Goal: Check status: Check status

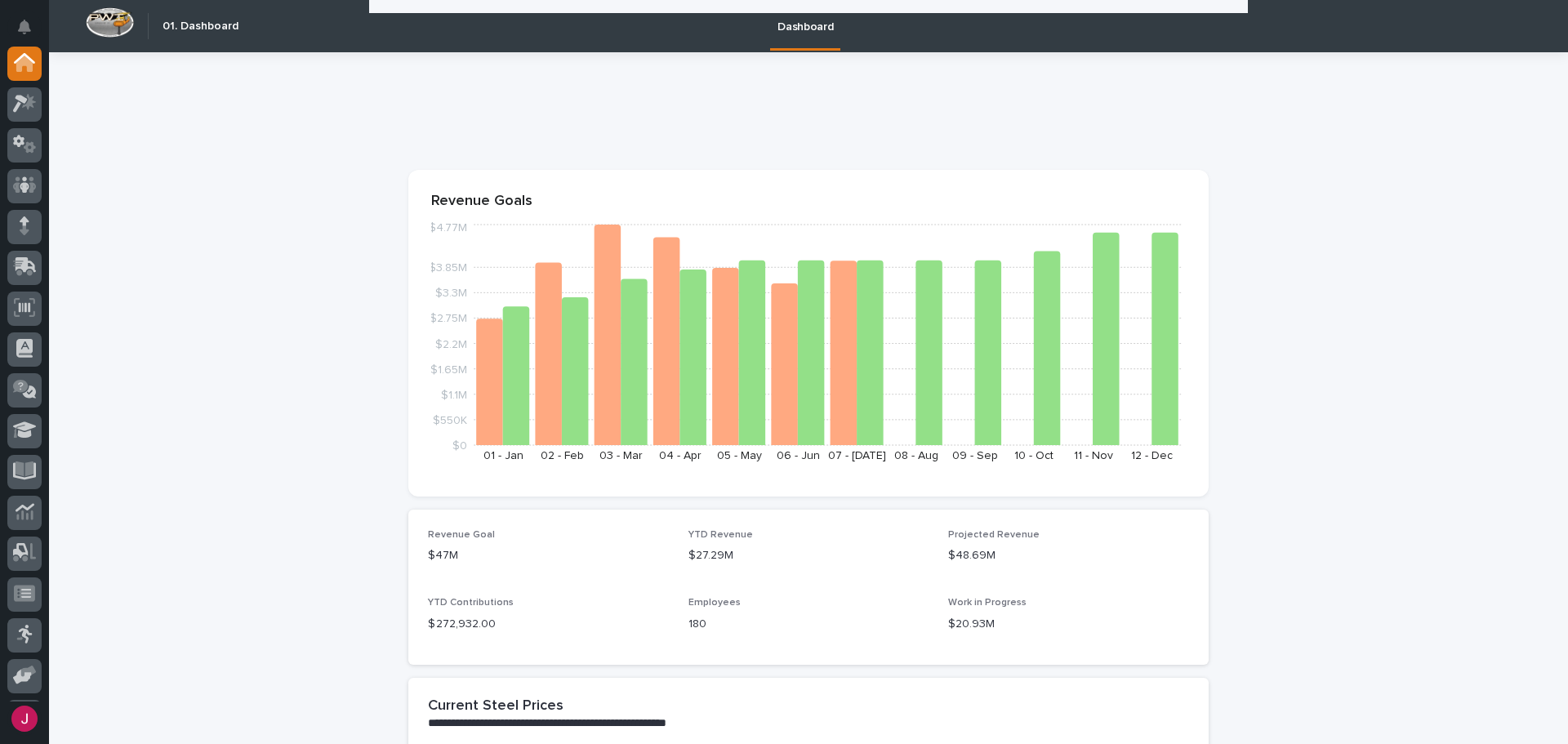
scroll to position [446, 0]
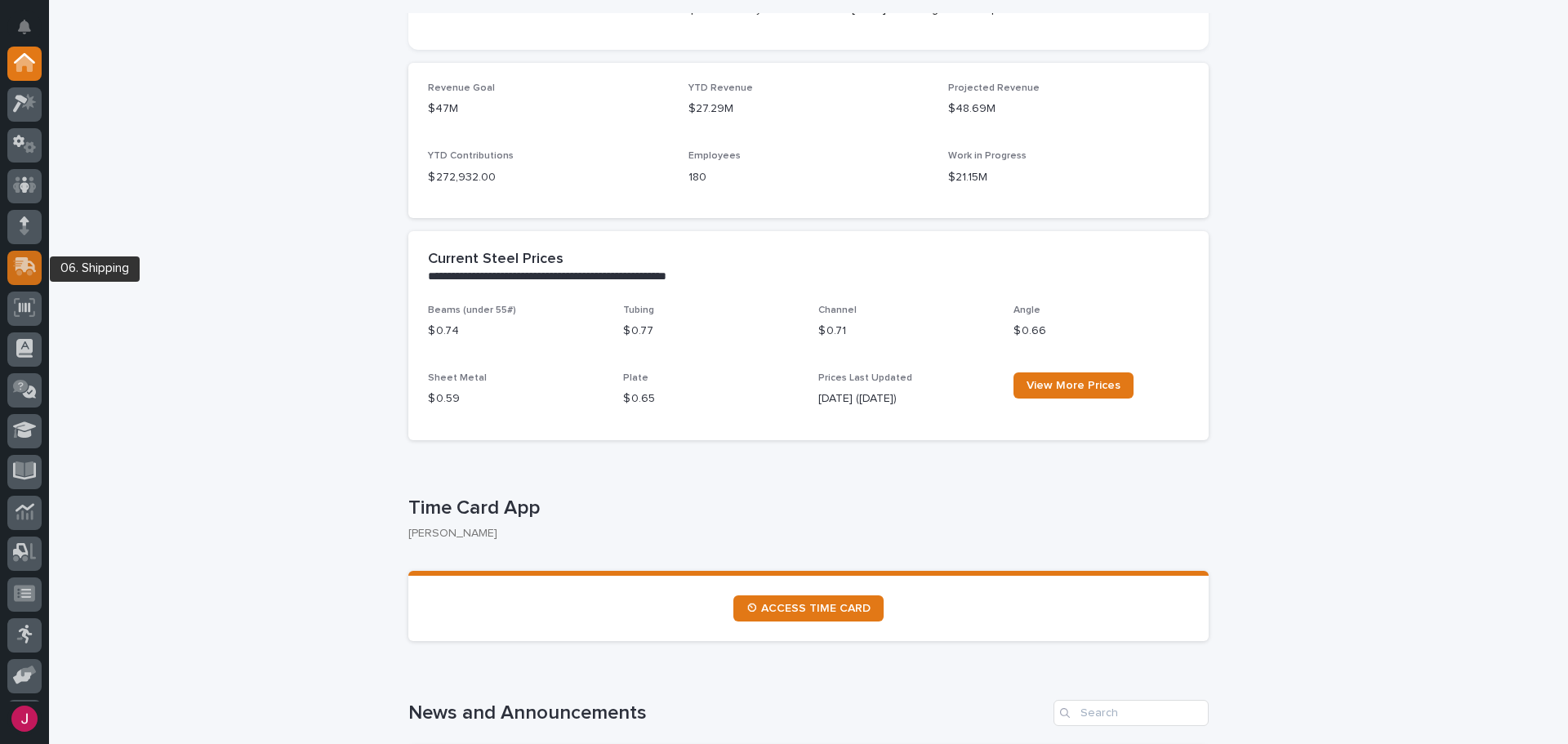
click at [20, 262] on icon at bounding box center [23, 269] width 20 height 16
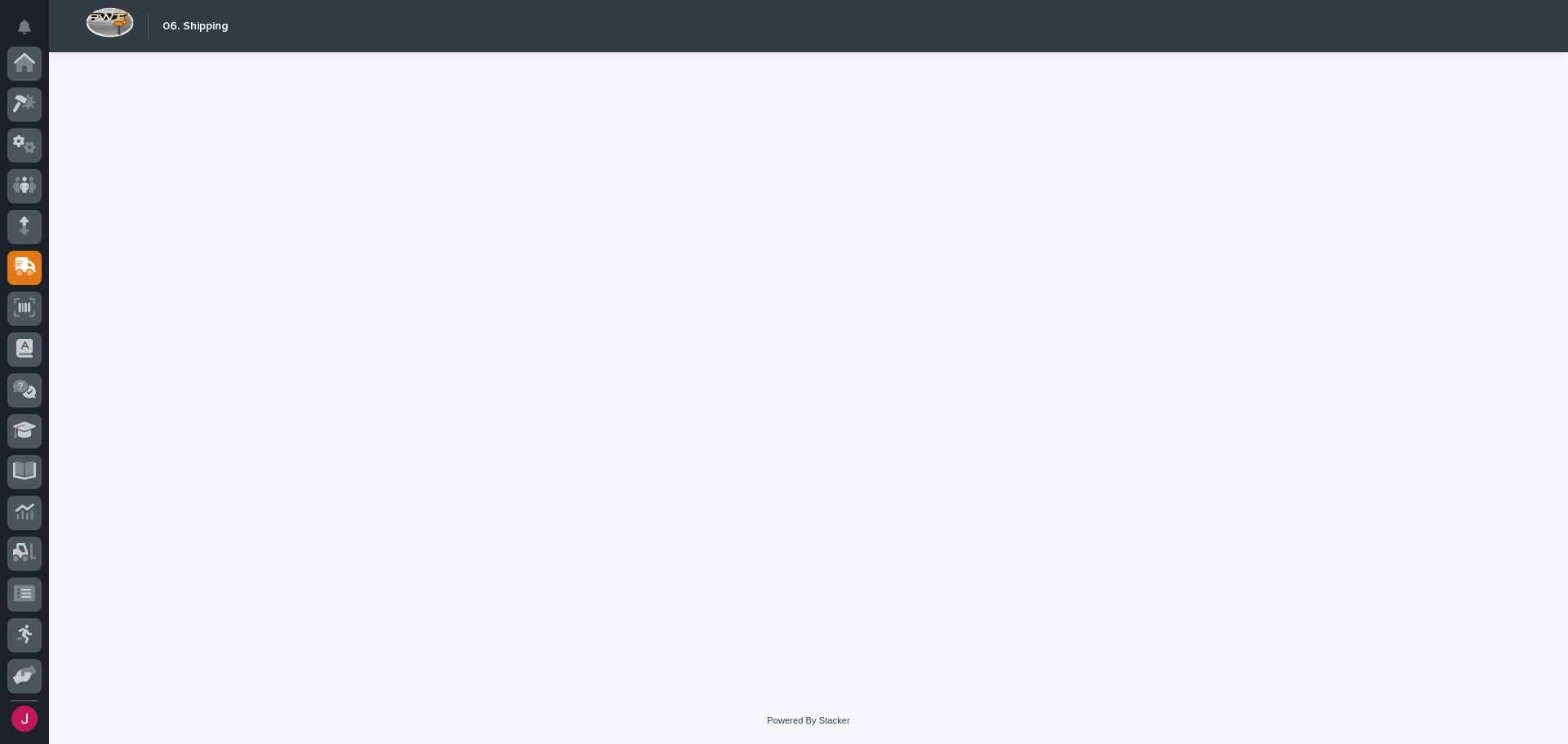
scroll to position [121, 0]
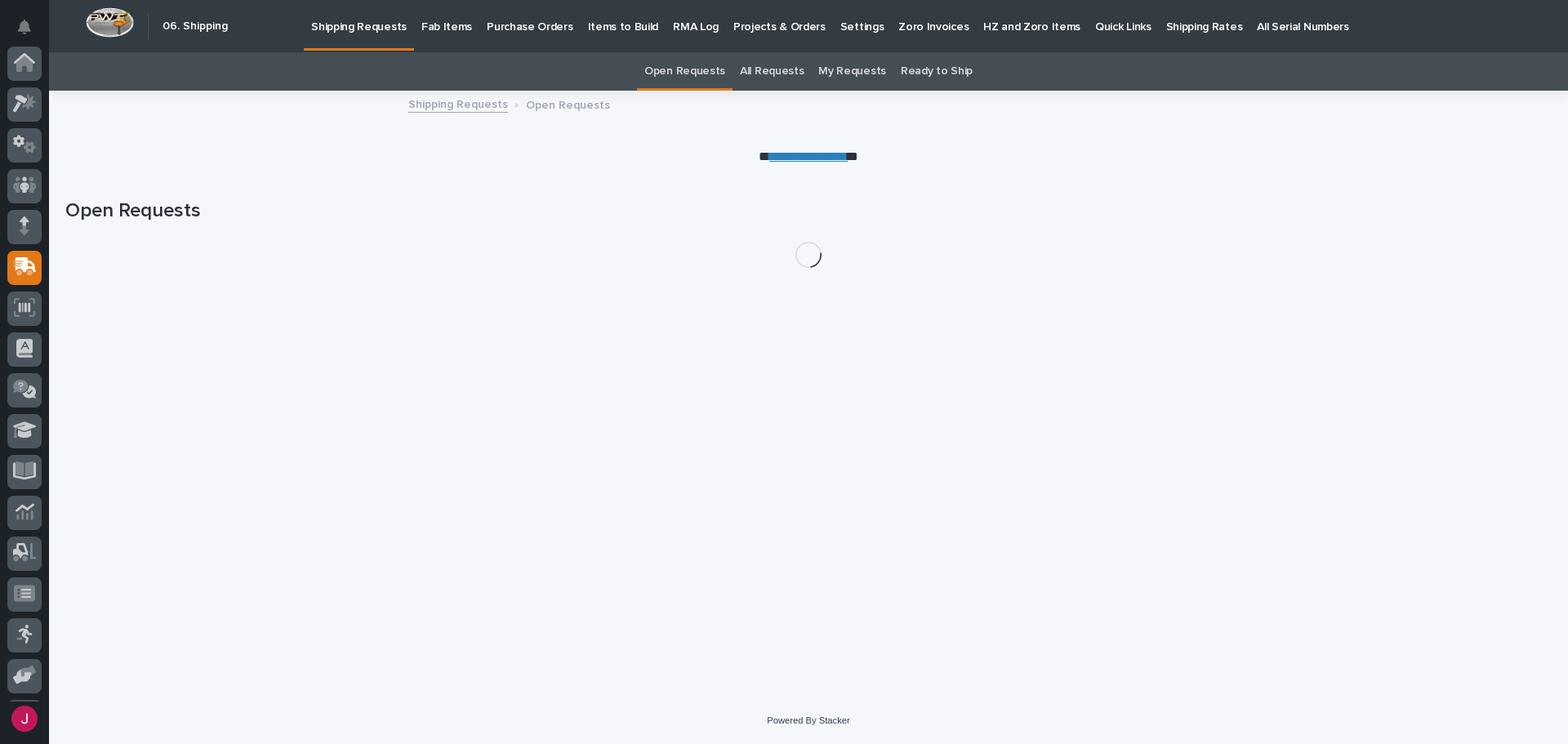
scroll to position [121, 0]
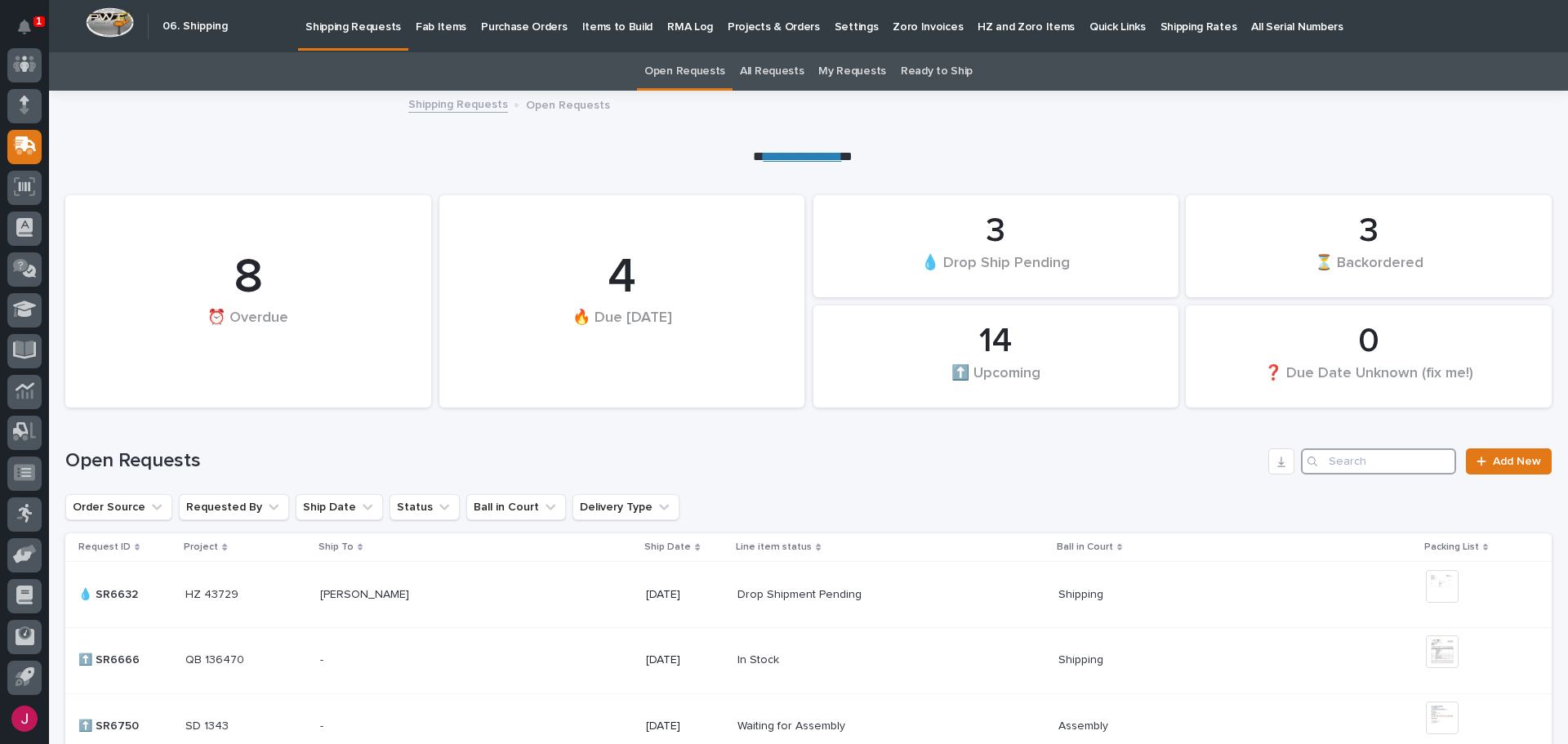
click at [1326, 456] on input "Search" at bounding box center [1378, 461] width 155 height 27
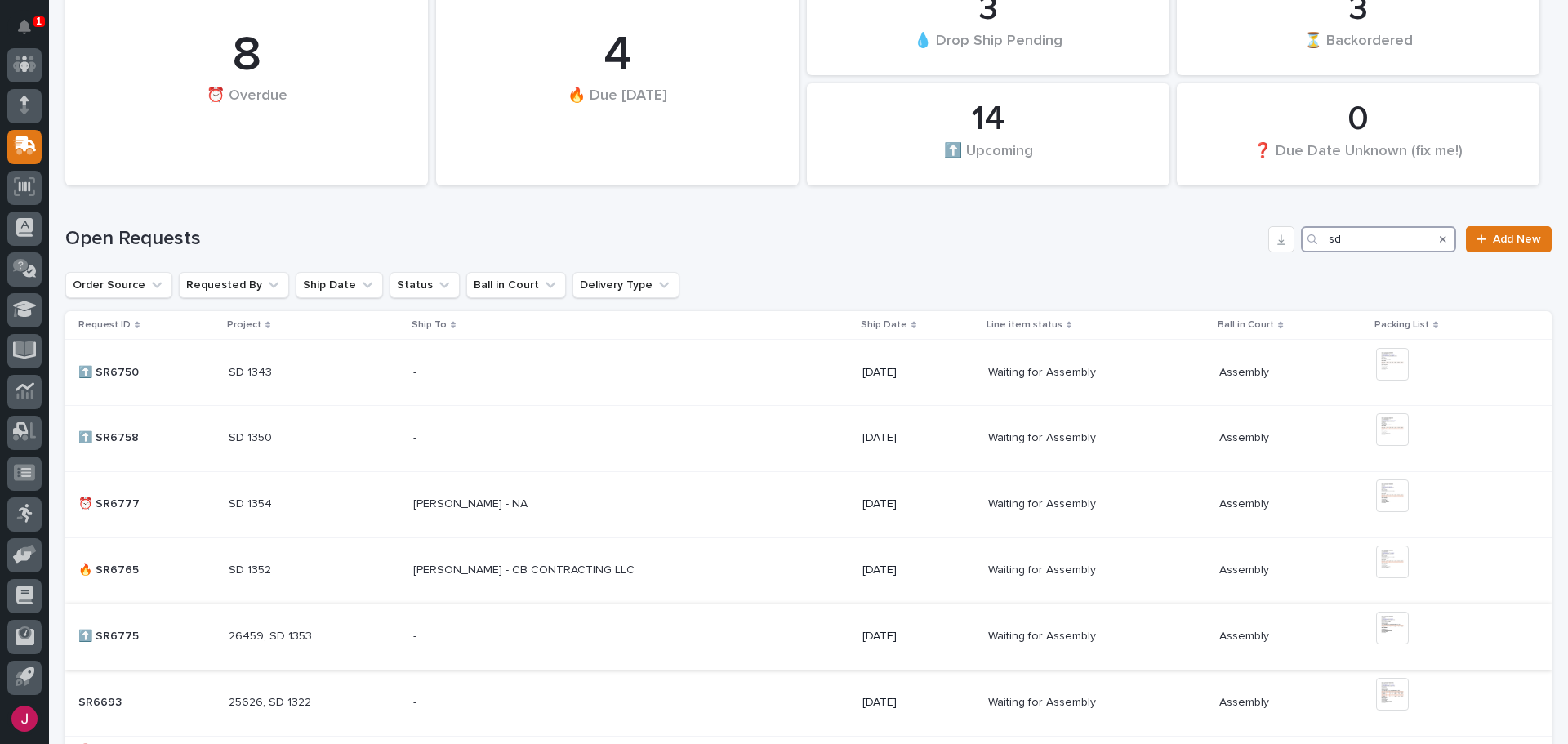
scroll to position [326, 0]
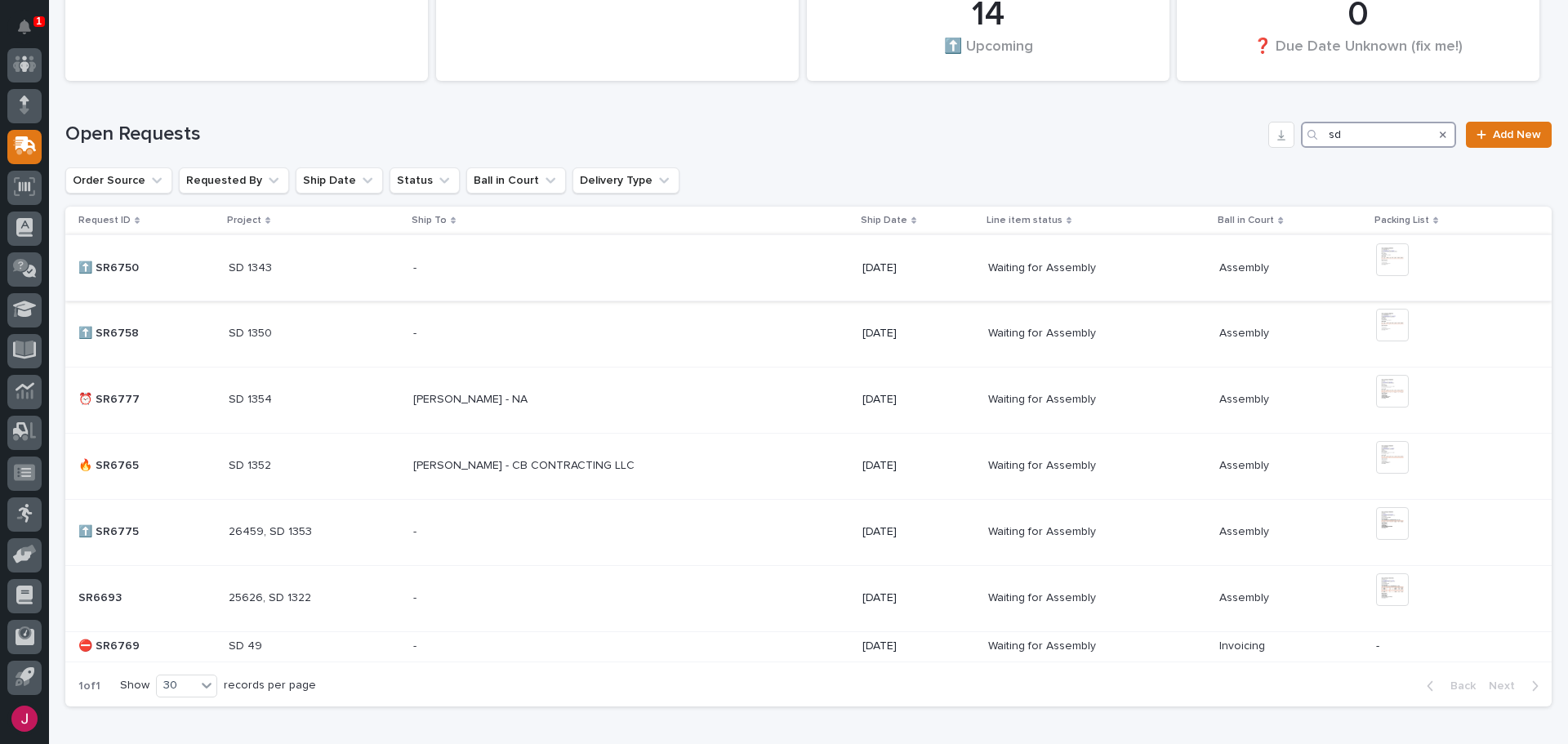
type input "sd"
click at [255, 272] on p "SD 1343" at bounding box center [251, 266] width 46 height 17
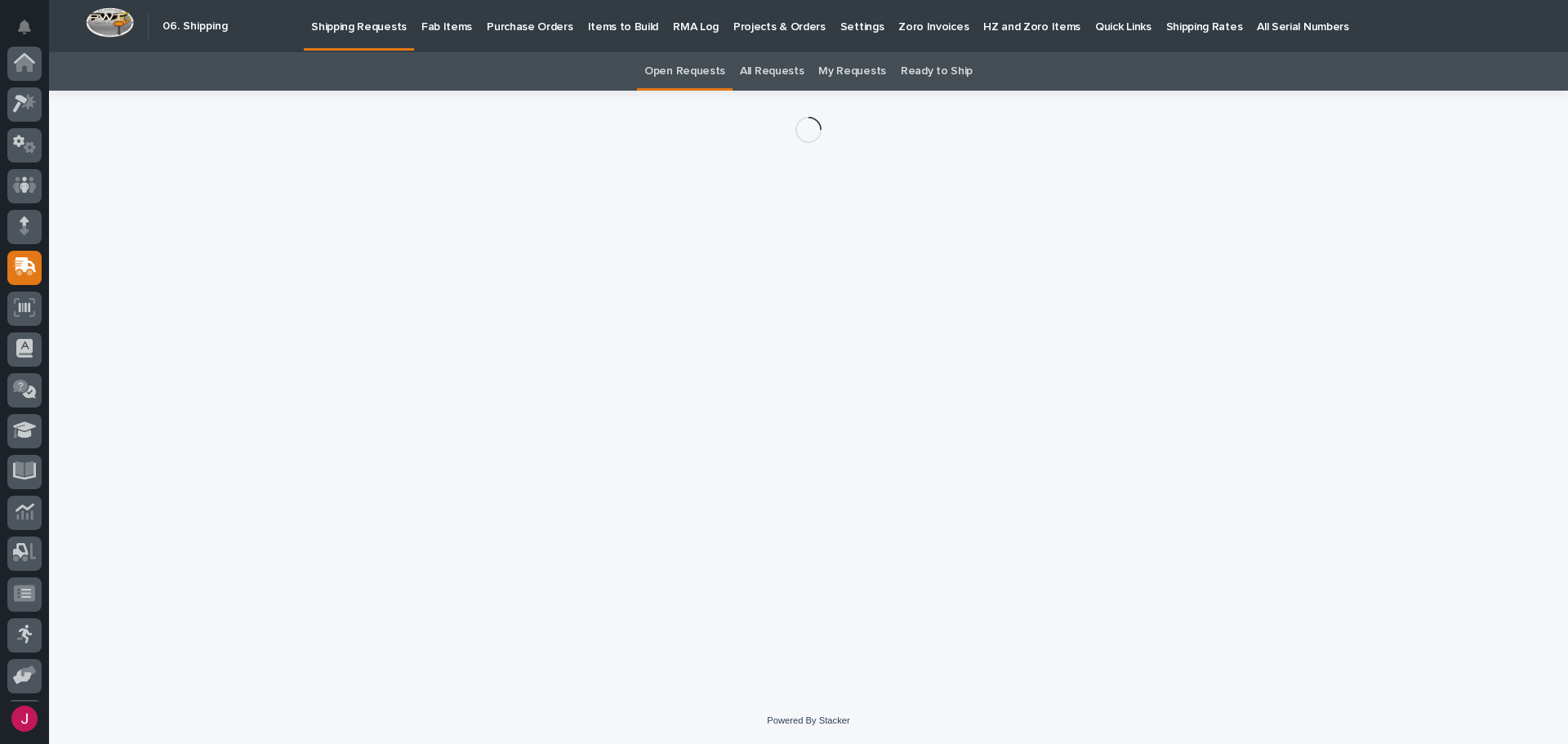
scroll to position [121, 0]
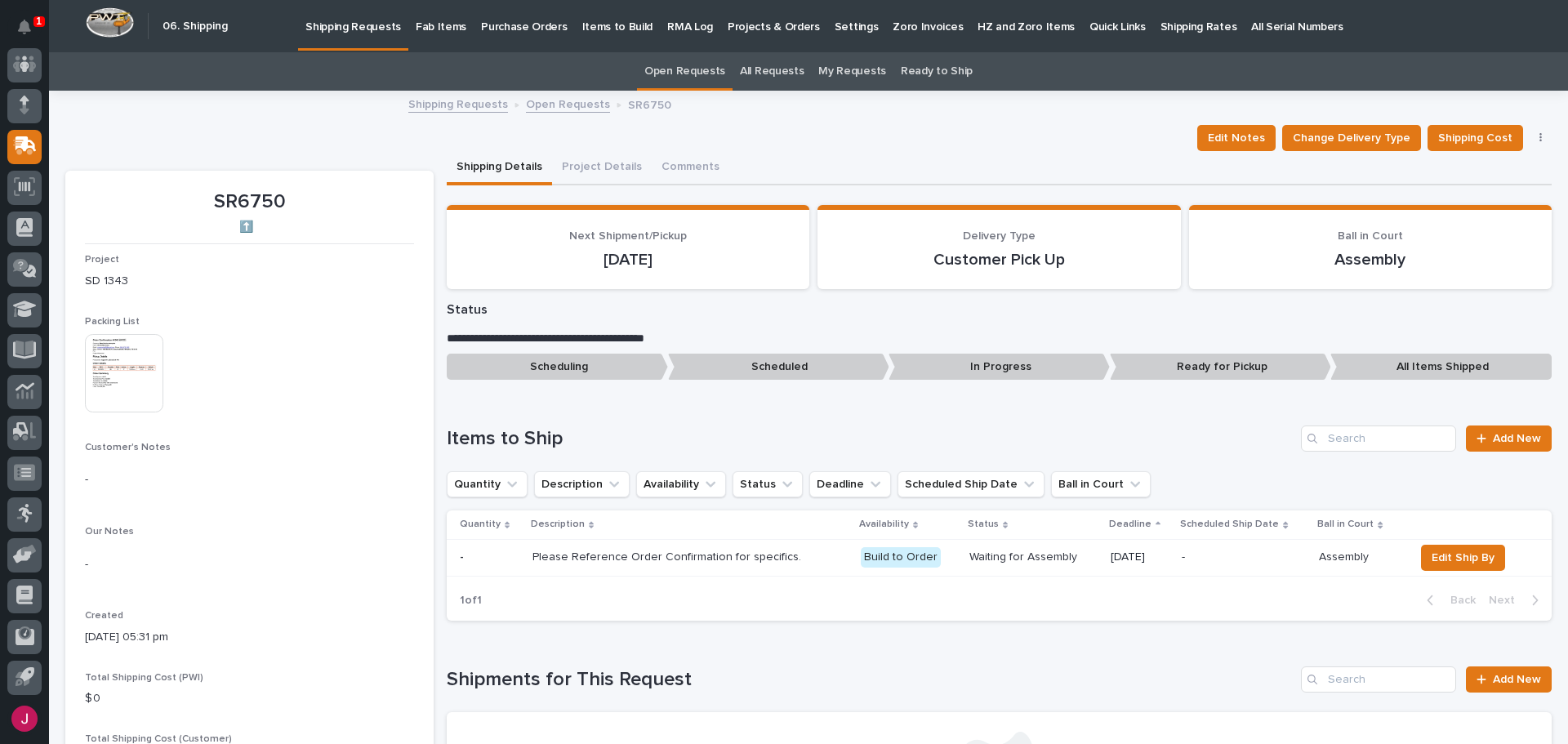
click at [146, 388] on img at bounding box center [124, 373] width 79 height 79
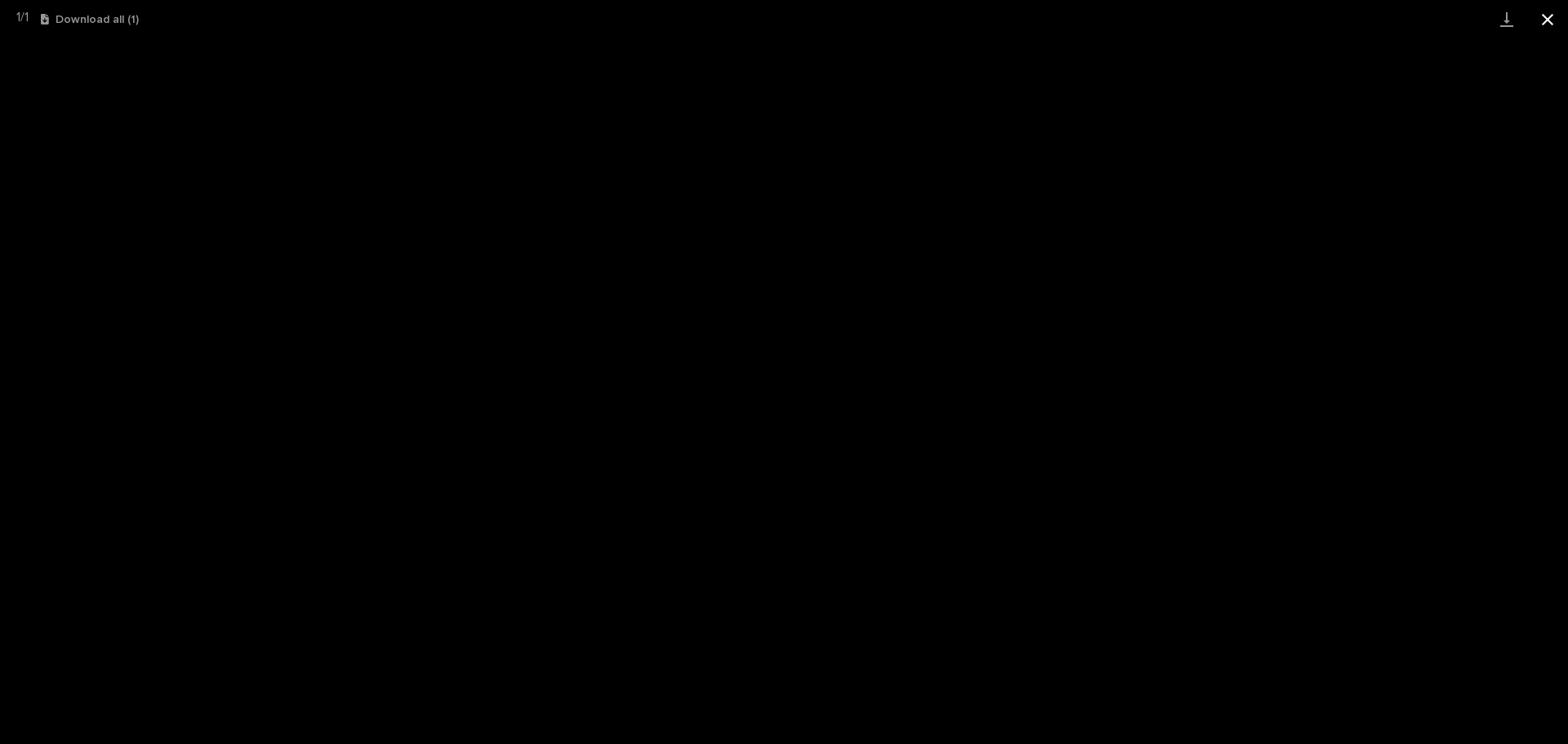
click at [1550, 17] on button "Close gallery" at bounding box center [1547, 19] width 40 height 38
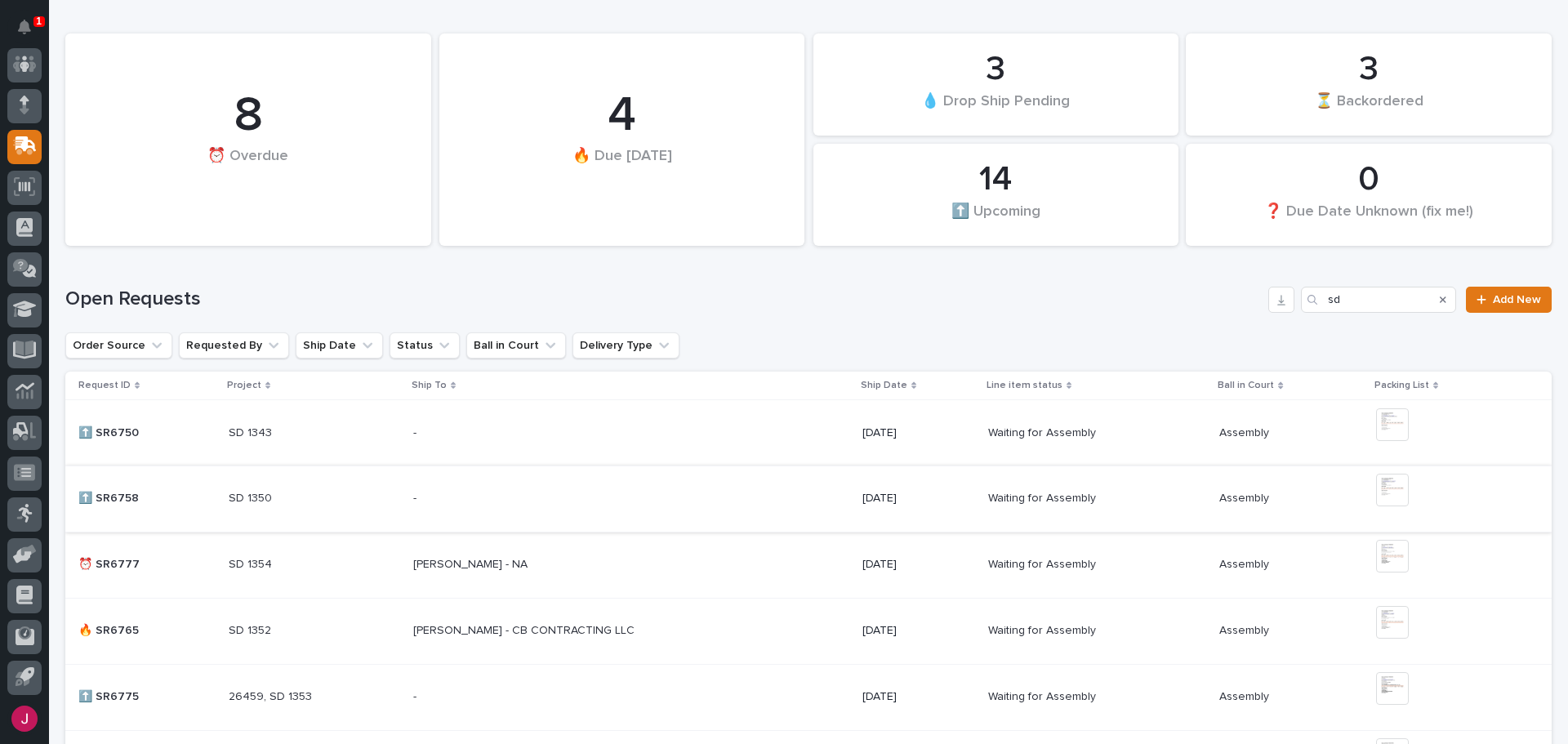
scroll to position [164, 0]
click at [249, 497] on p "SD 1350" at bounding box center [251, 495] width 46 height 17
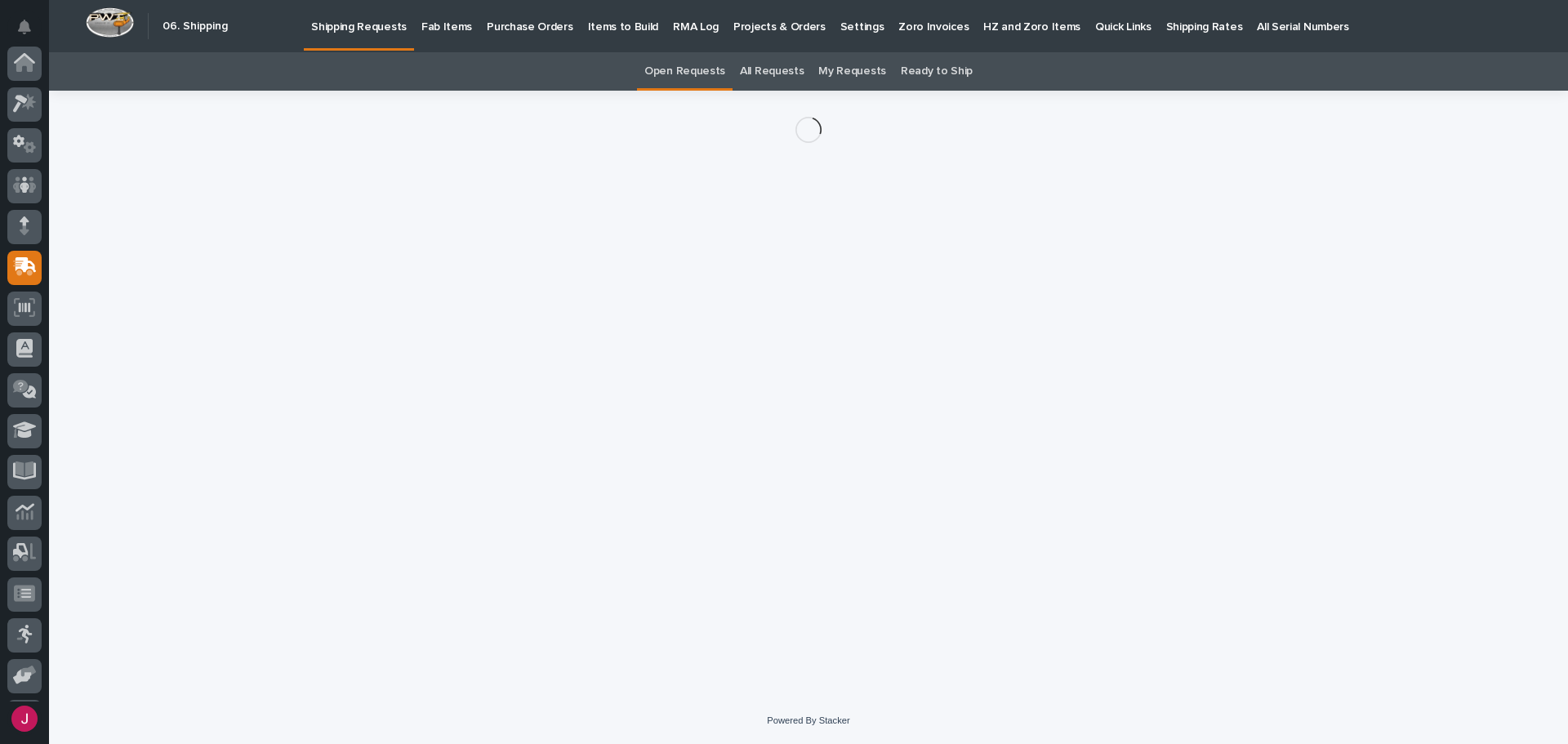
scroll to position [121, 0]
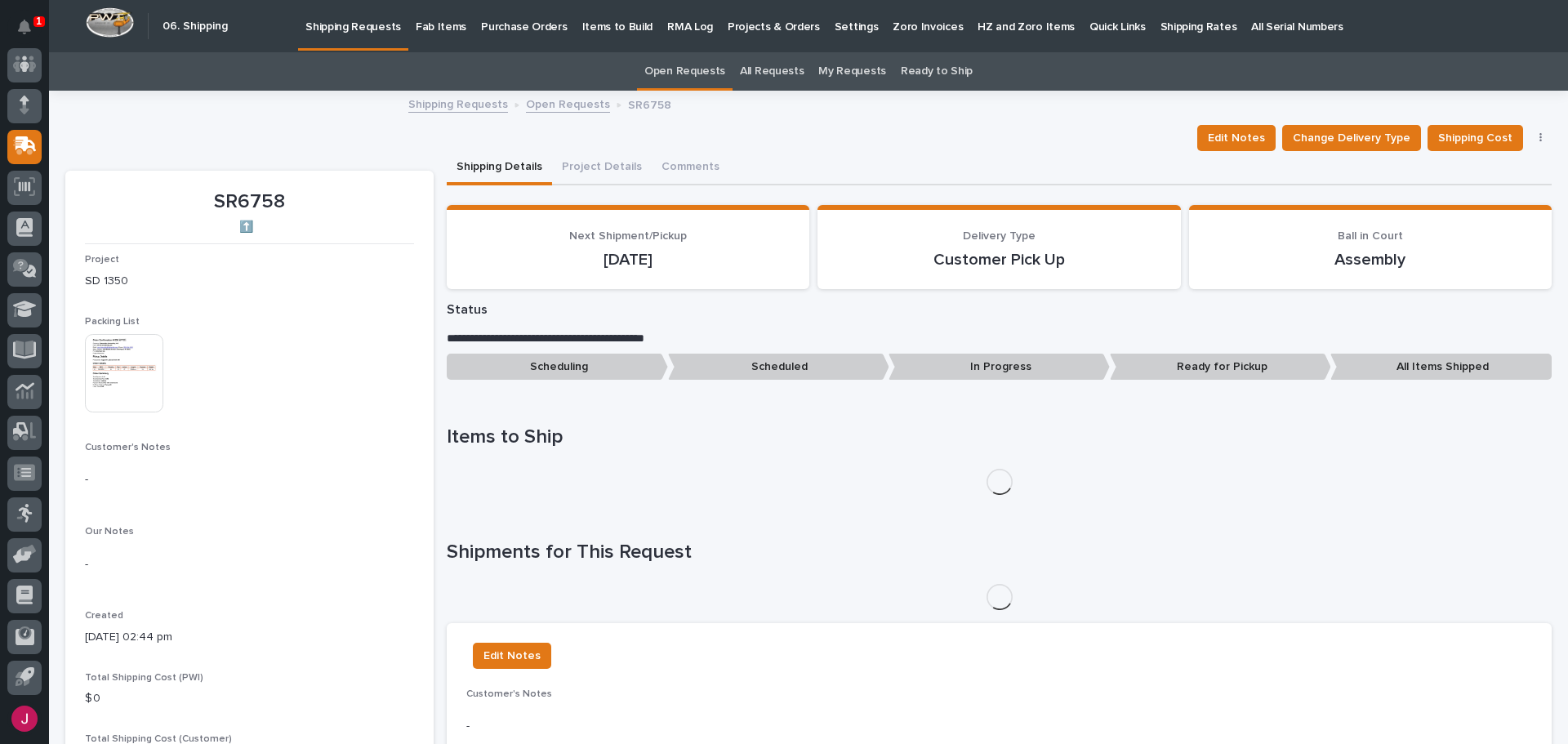
click at [132, 371] on img at bounding box center [124, 373] width 79 height 79
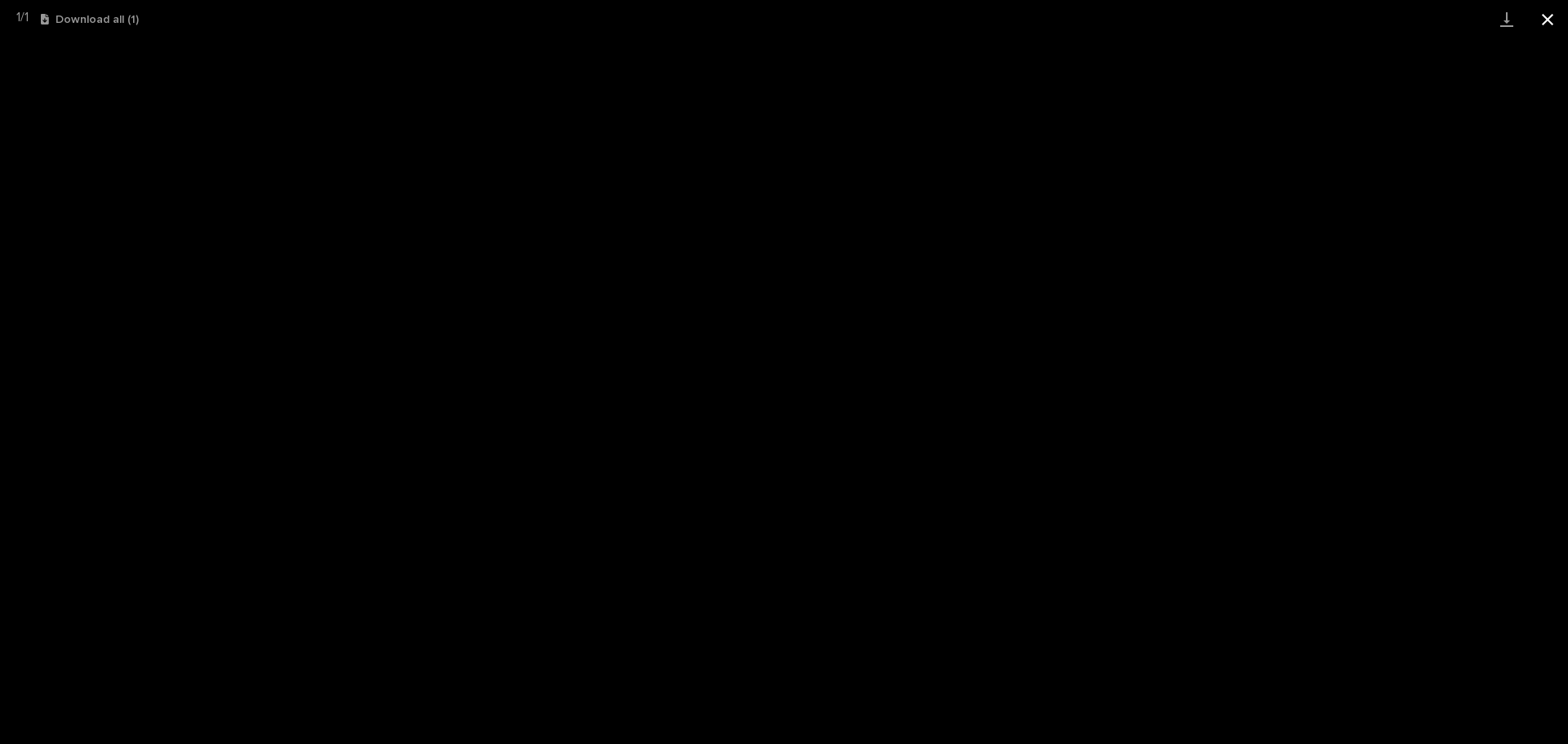
click at [1550, 18] on button "Close gallery" at bounding box center [1547, 19] width 40 height 38
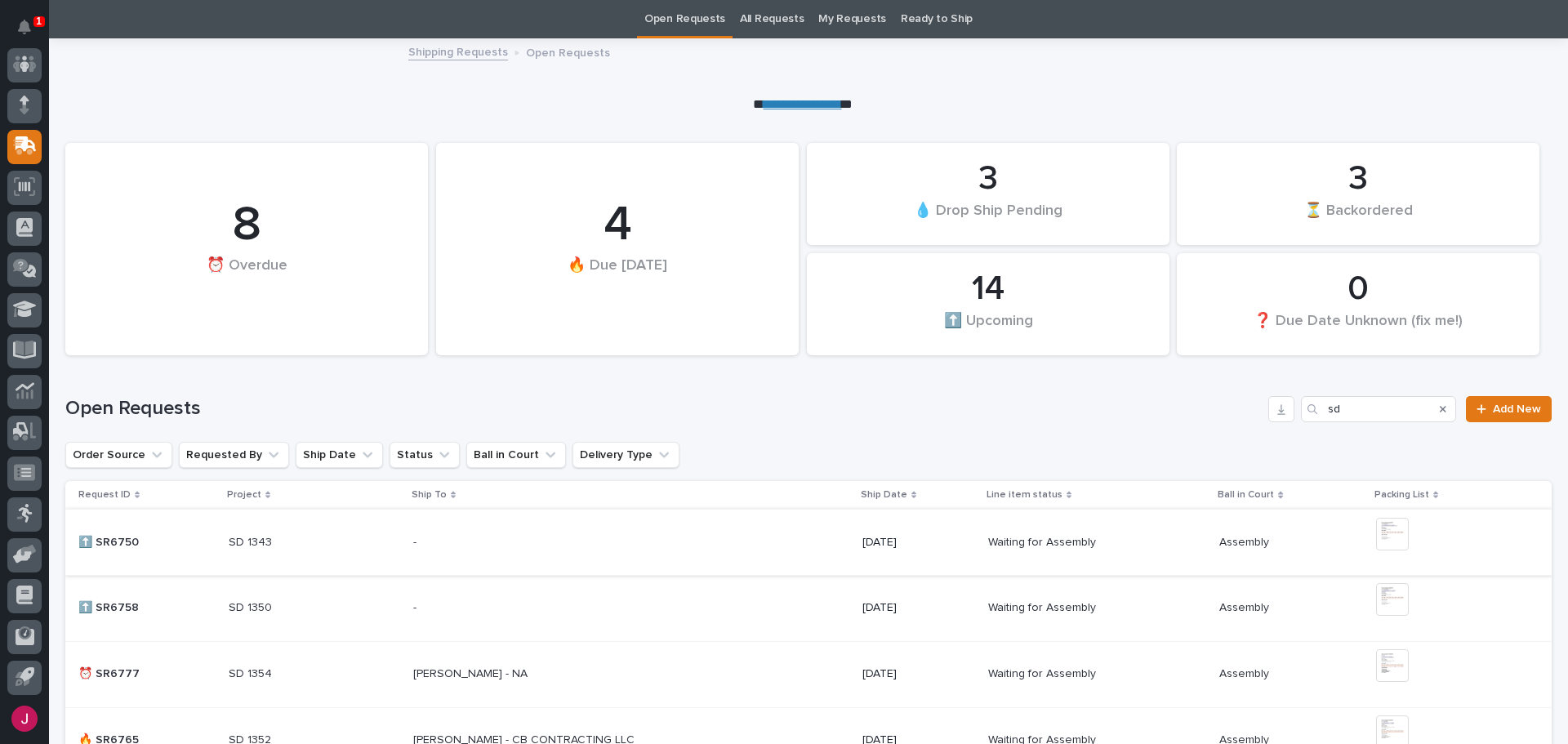
scroll to position [298, 0]
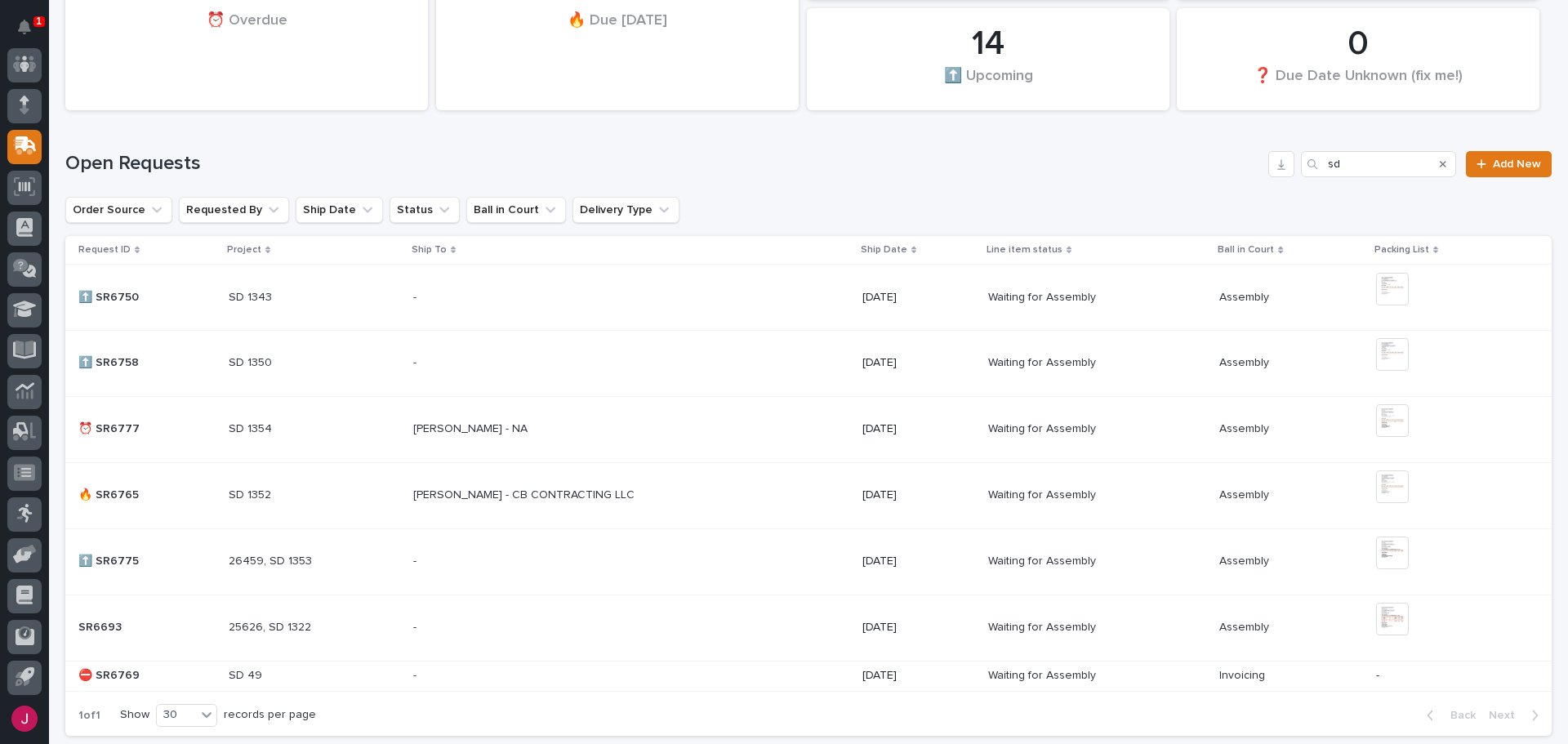
click at [248, 427] on p "SD 1354" at bounding box center [251, 427] width 46 height 17
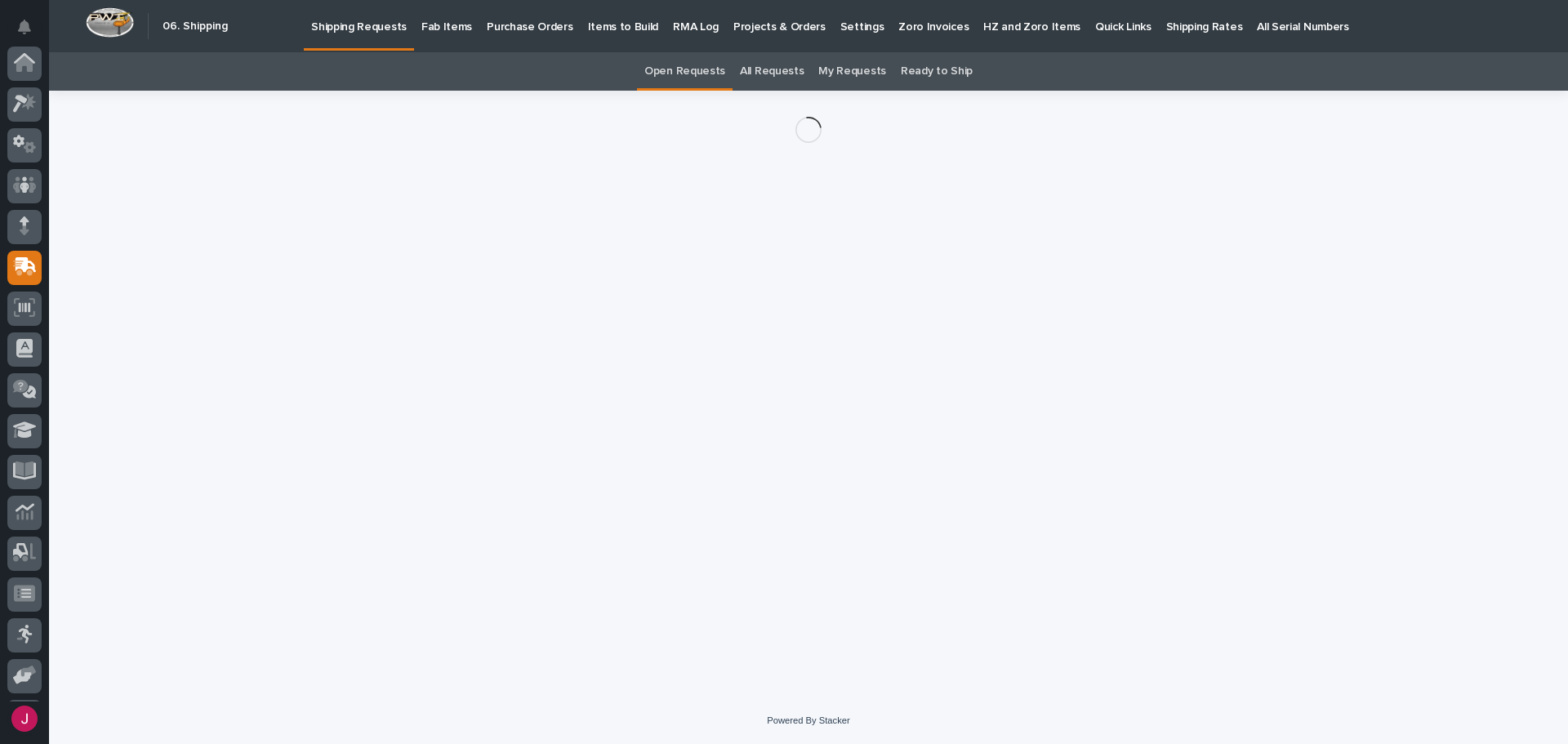
scroll to position [121, 0]
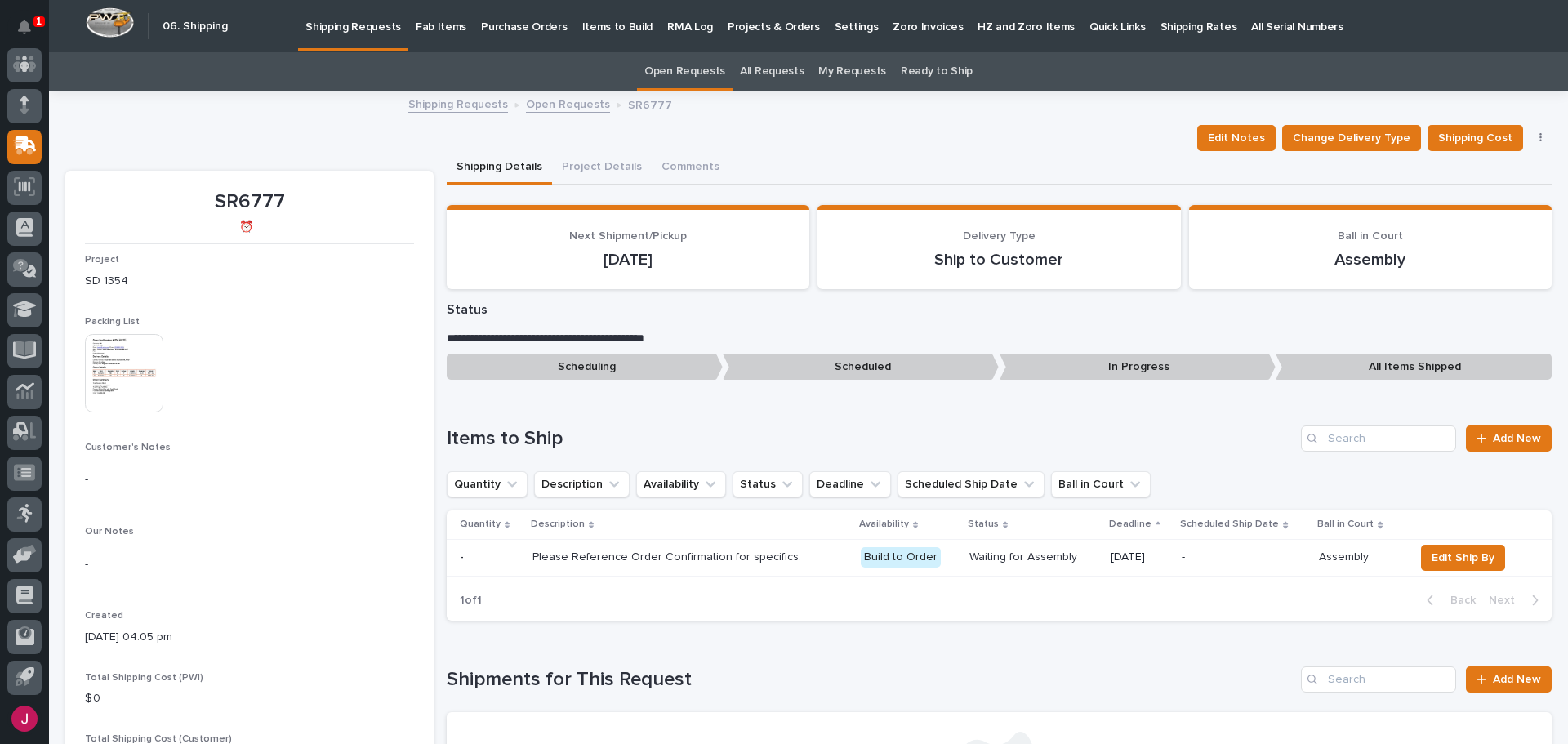
click at [98, 379] on img at bounding box center [124, 373] width 79 height 79
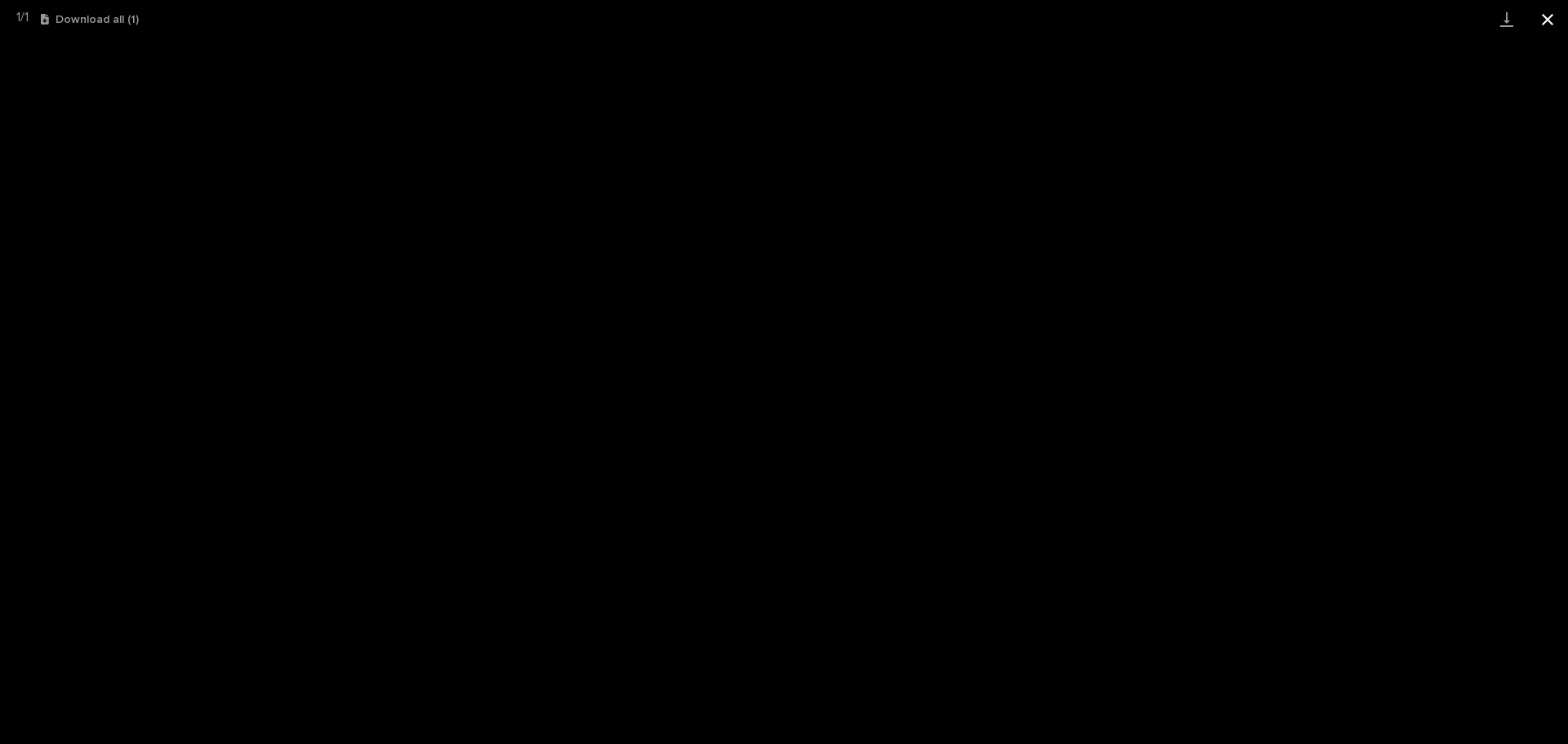
click at [1552, 22] on button "Close gallery" at bounding box center [1547, 19] width 40 height 38
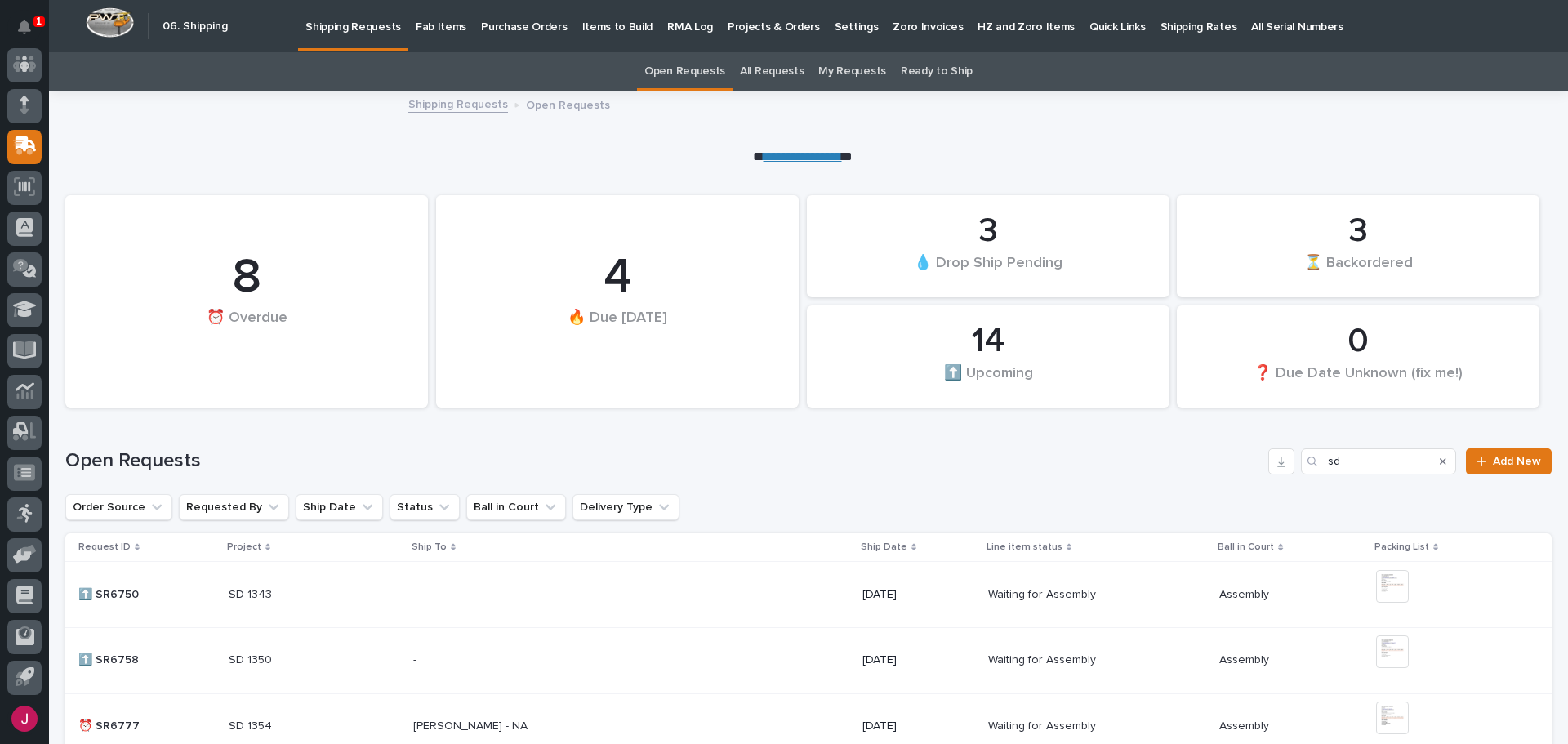
click at [428, 27] on p "Fab Items" at bounding box center [441, 17] width 50 height 34
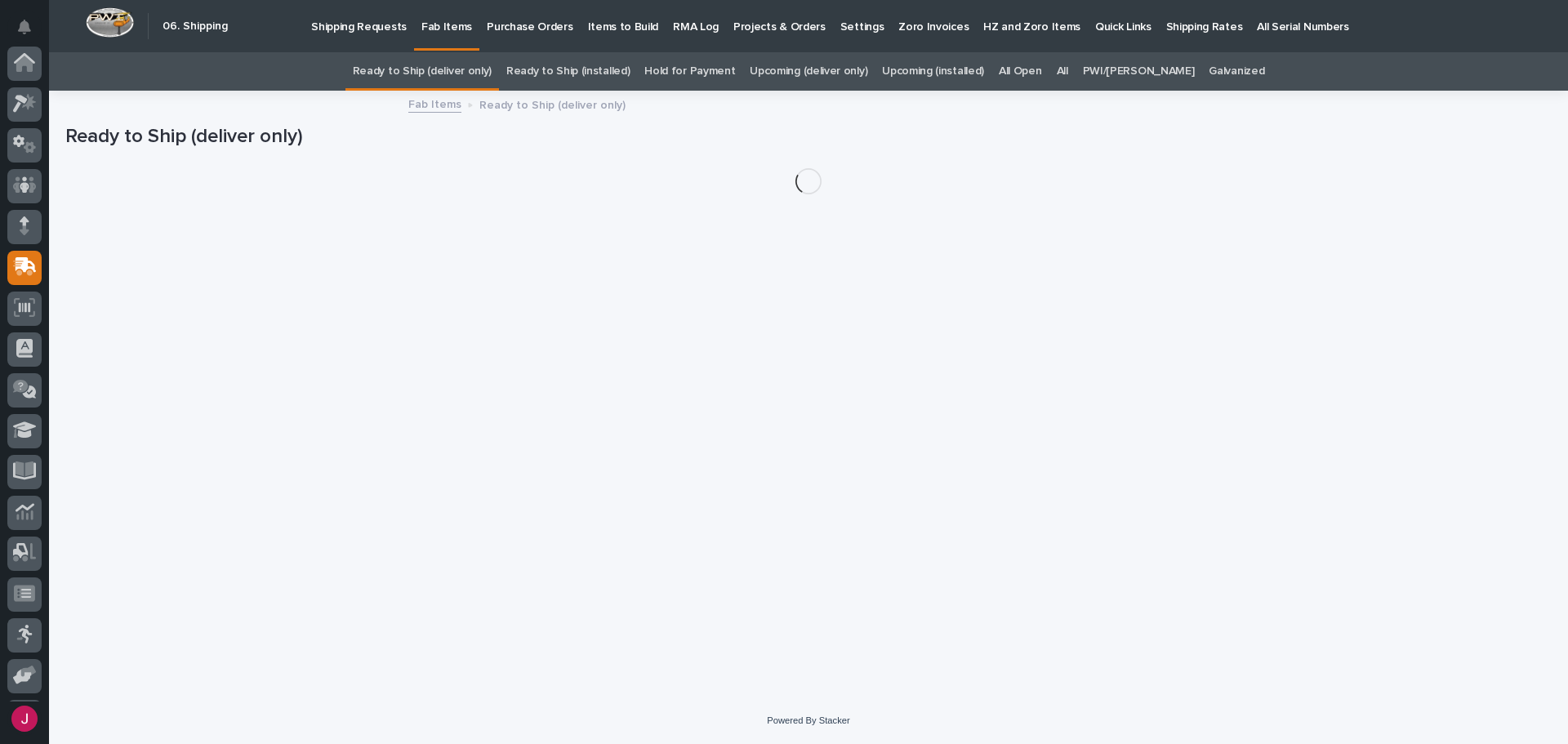
scroll to position [121, 0]
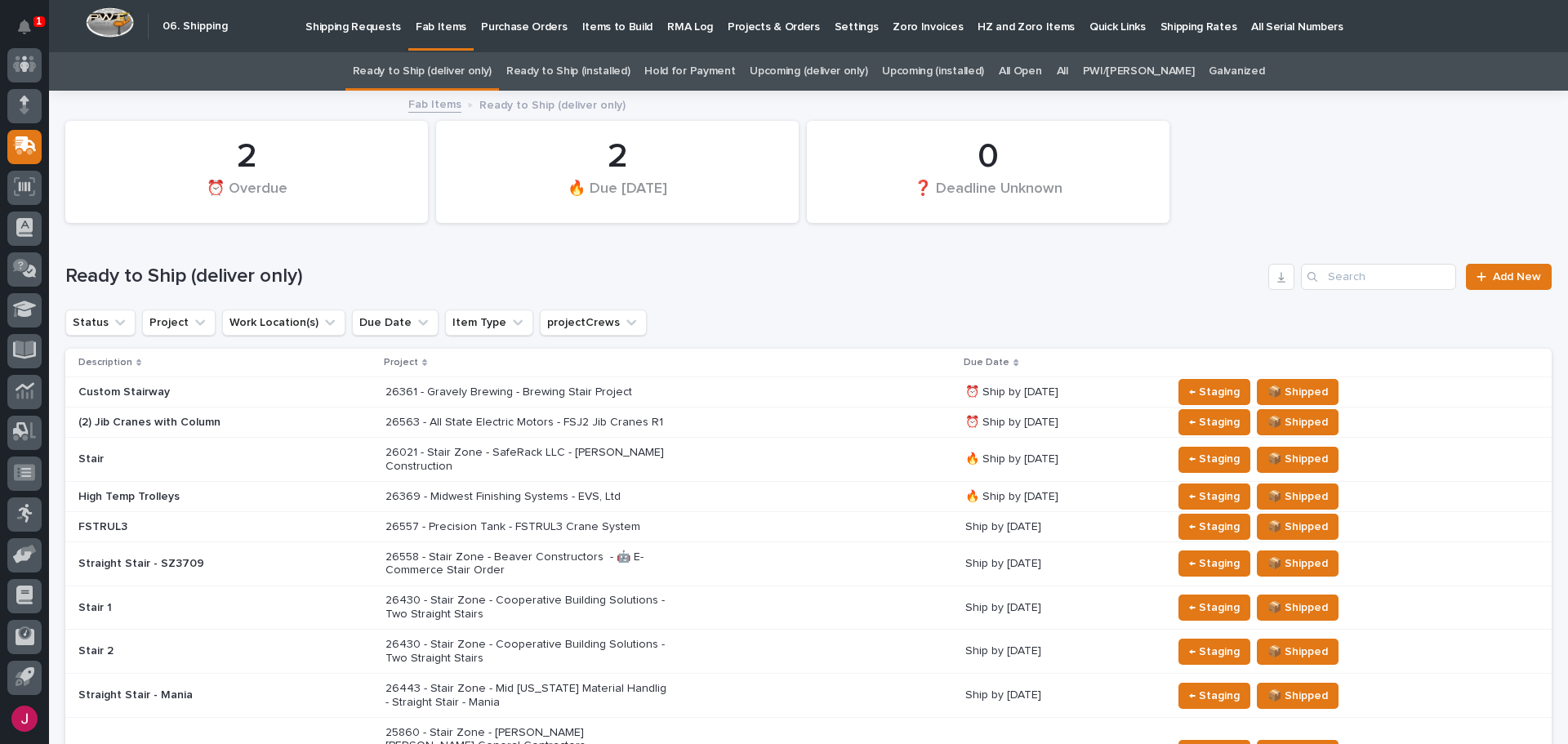
click at [462, 388] on p "26361 - Gravely Brewing - Brewing Stair Project" at bounding box center [528, 392] width 286 height 14
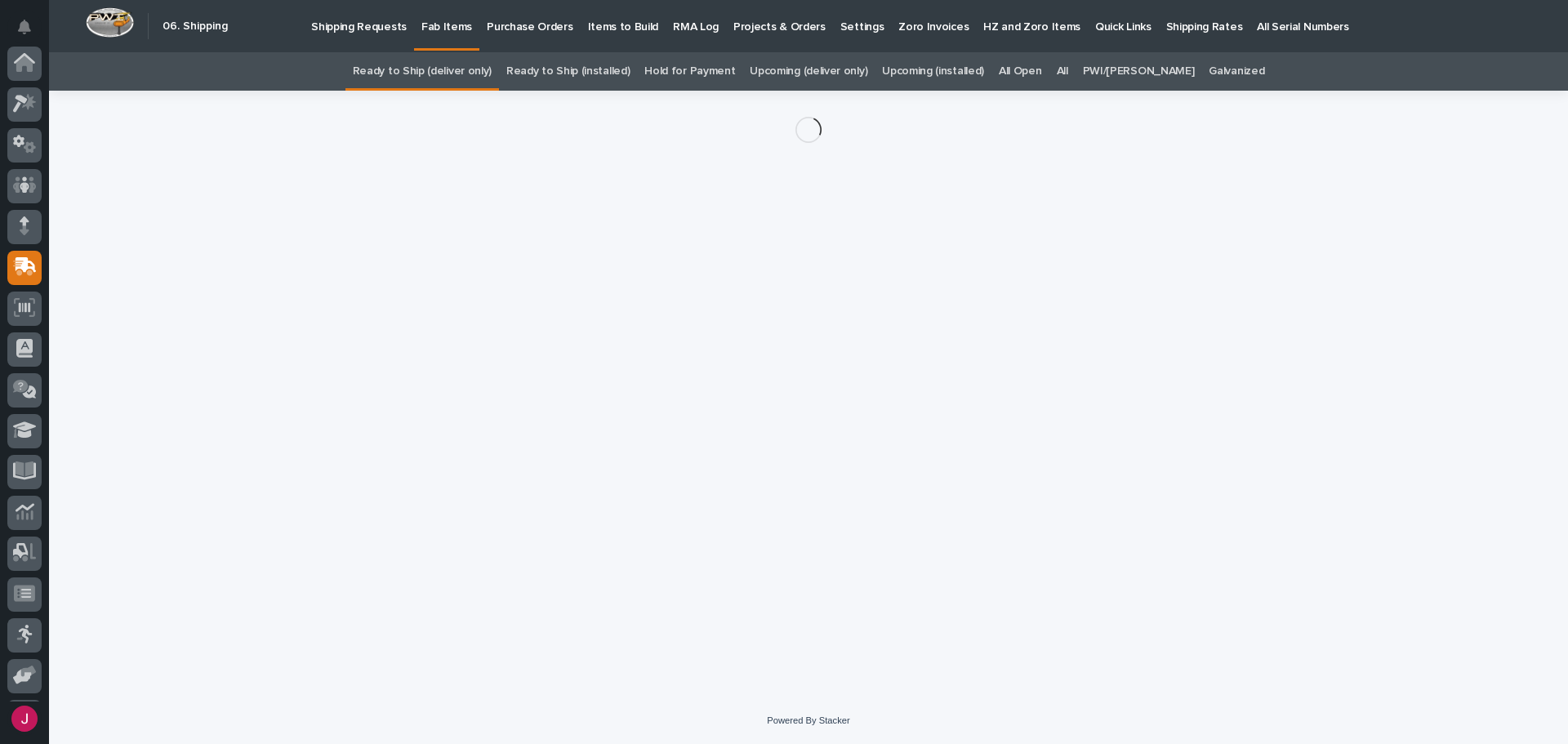
scroll to position [121, 0]
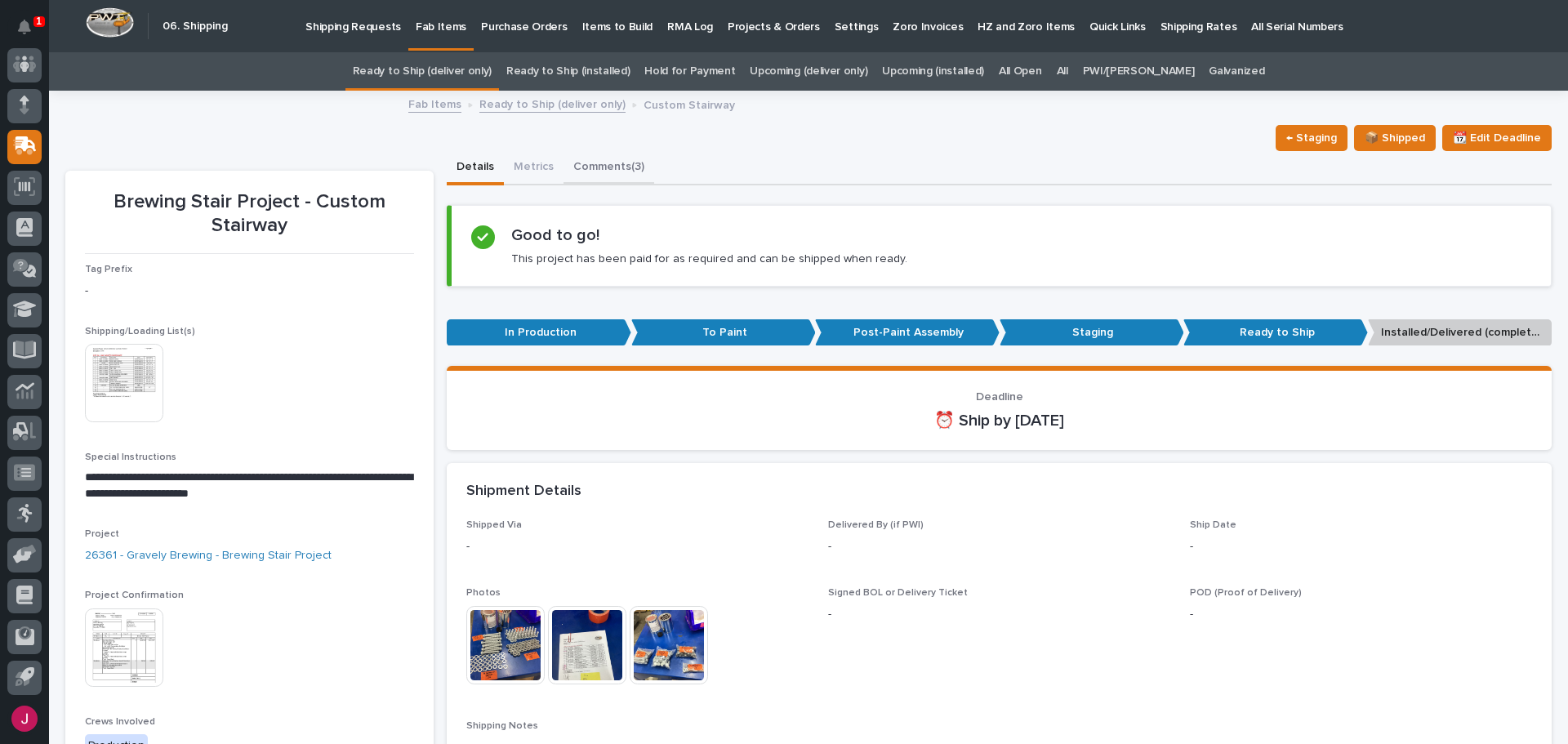
click at [598, 162] on button "Comments (3)" at bounding box center [609, 168] width 91 height 34
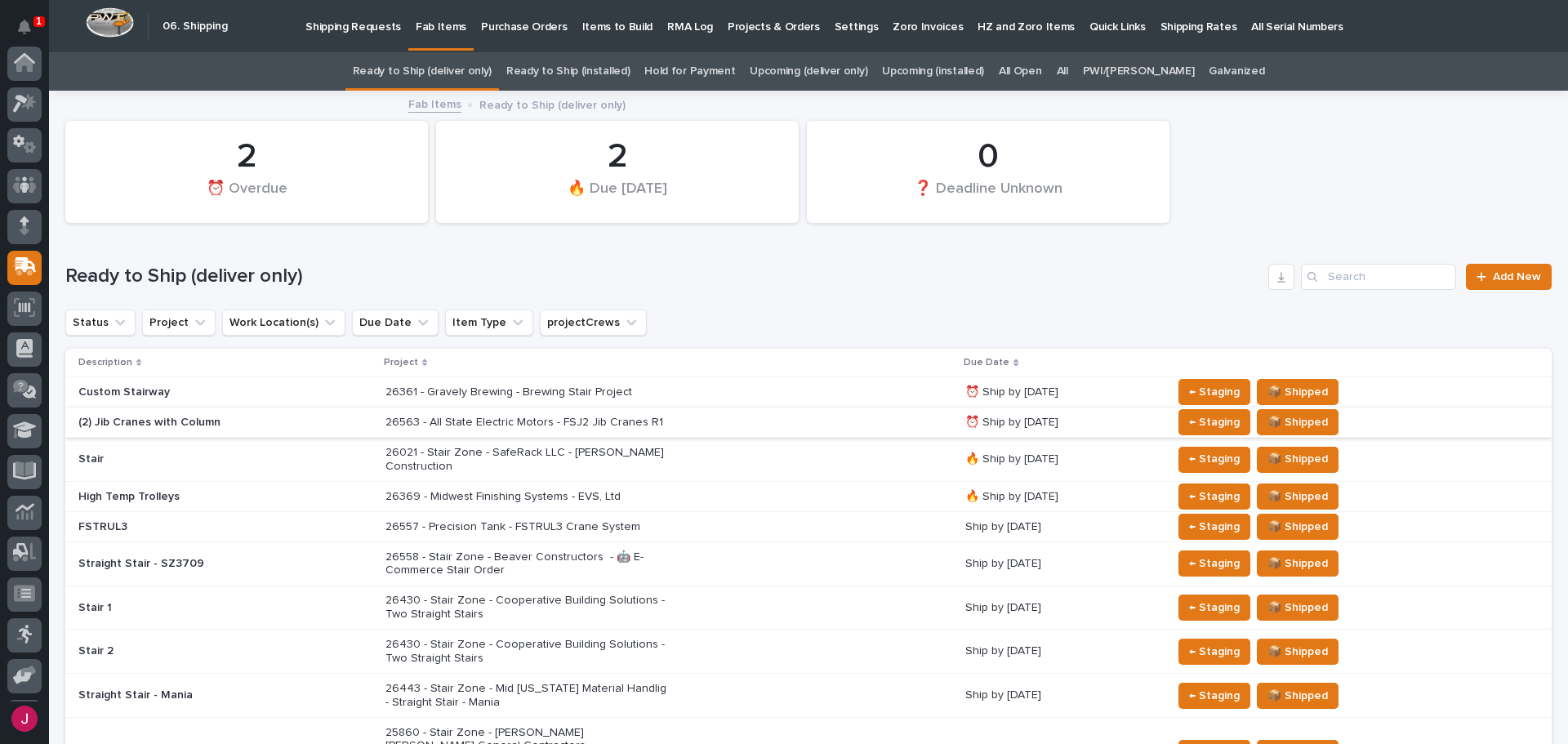
scroll to position [121, 0]
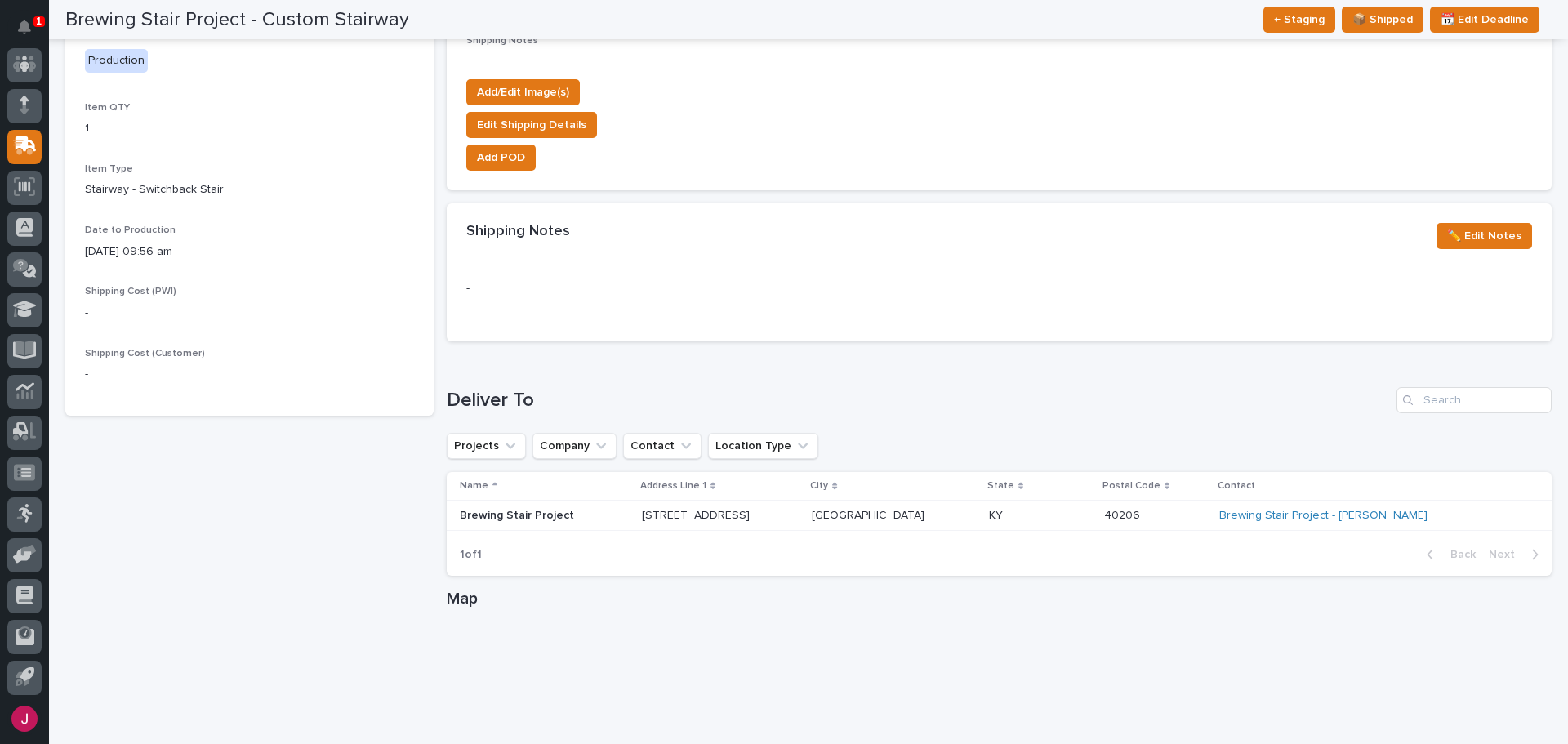
scroll to position [787, 0]
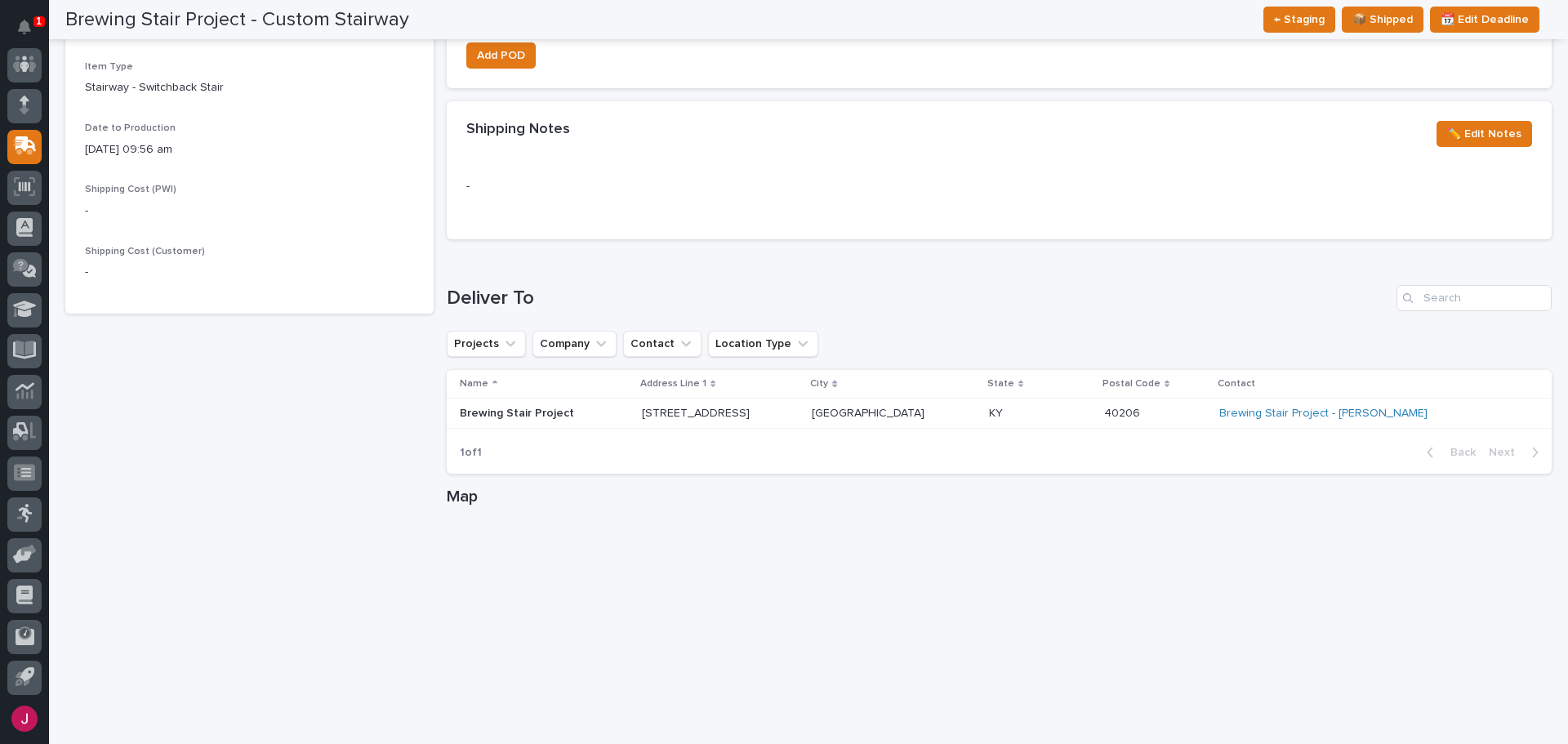
click at [699, 410] on p "[STREET_ADDRESS]" at bounding box center [719, 414] width 157 height 14
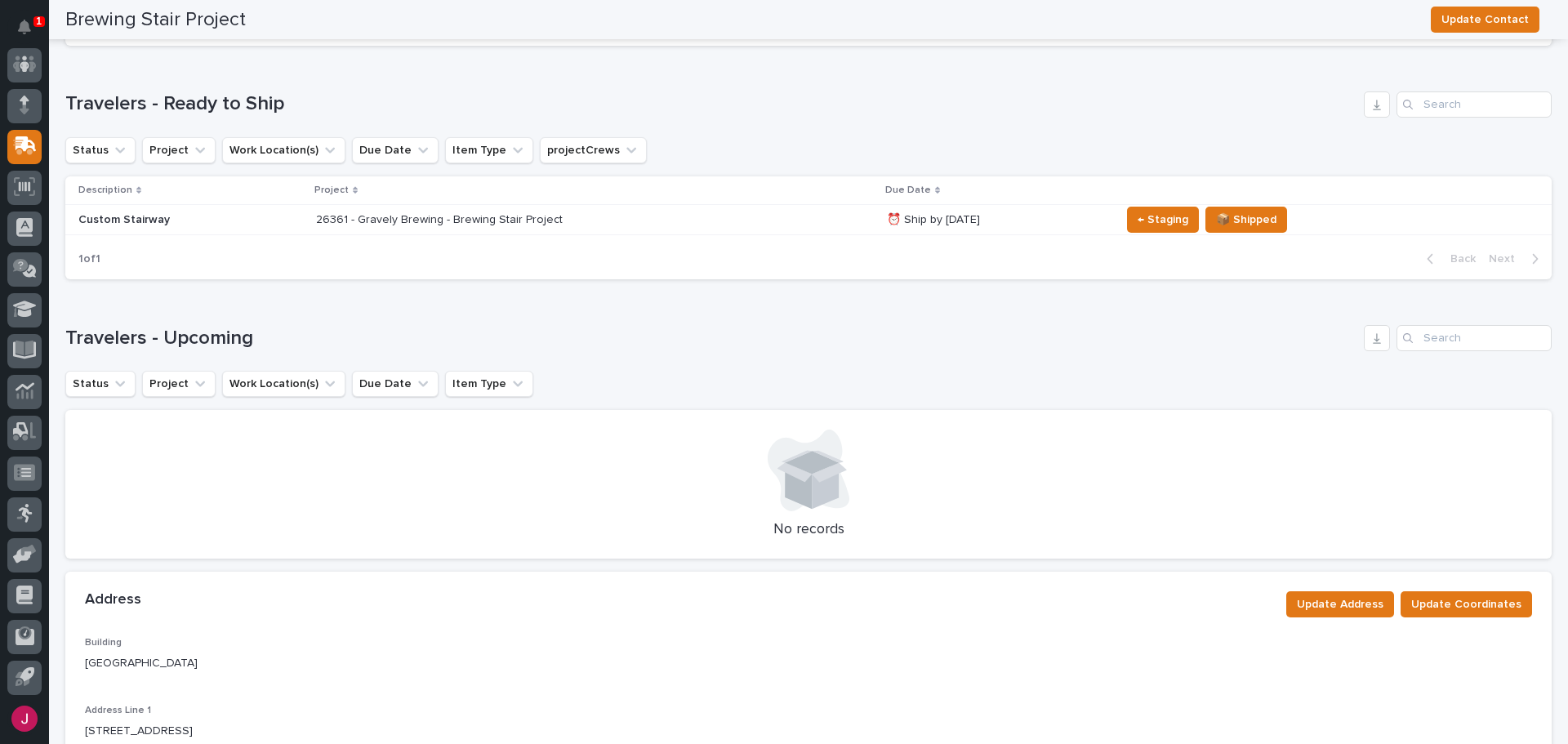
scroll to position [164, 0]
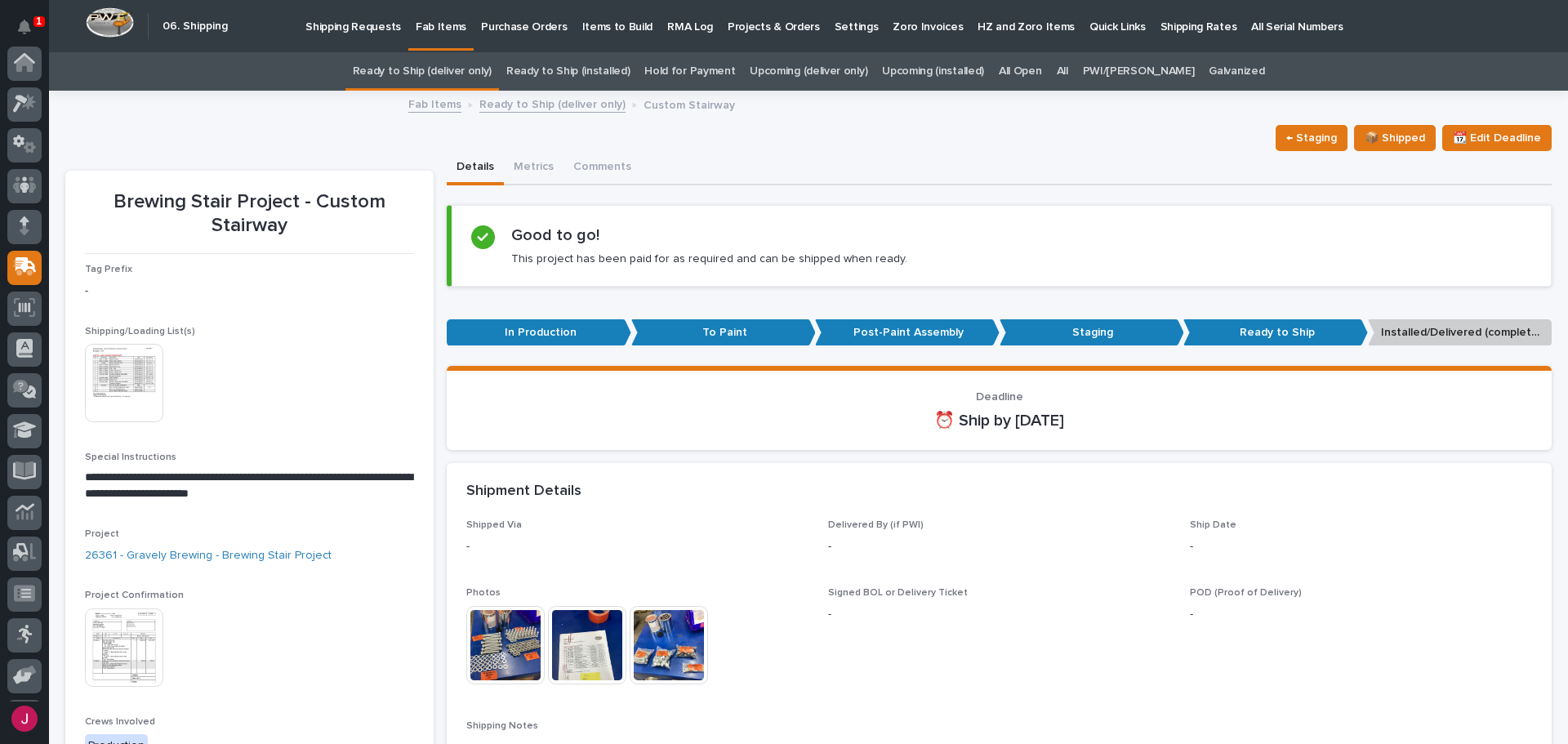
scroll to position [52, 0]
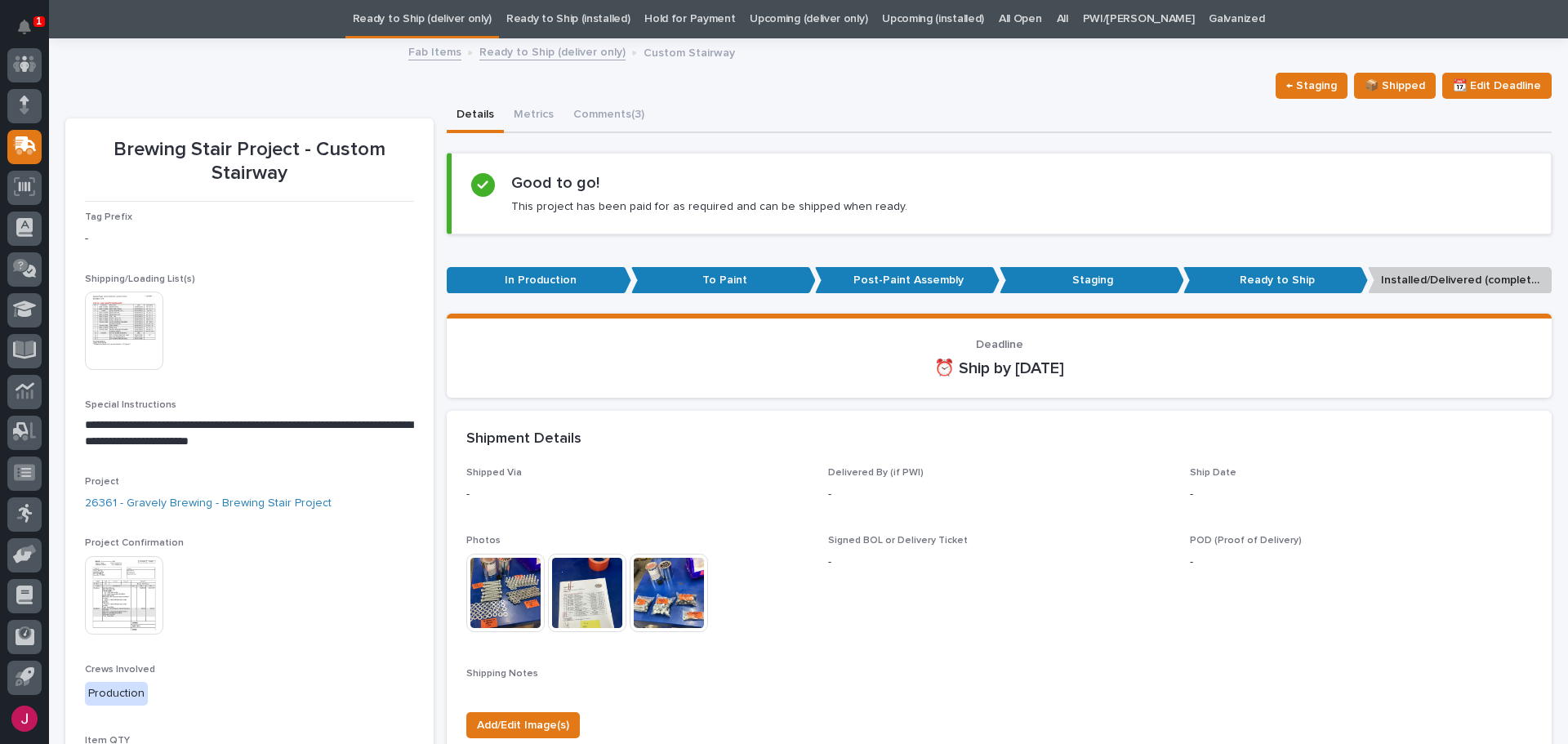
click at [131, 330] on img at bounding box center [124, 331] width 79 height 79
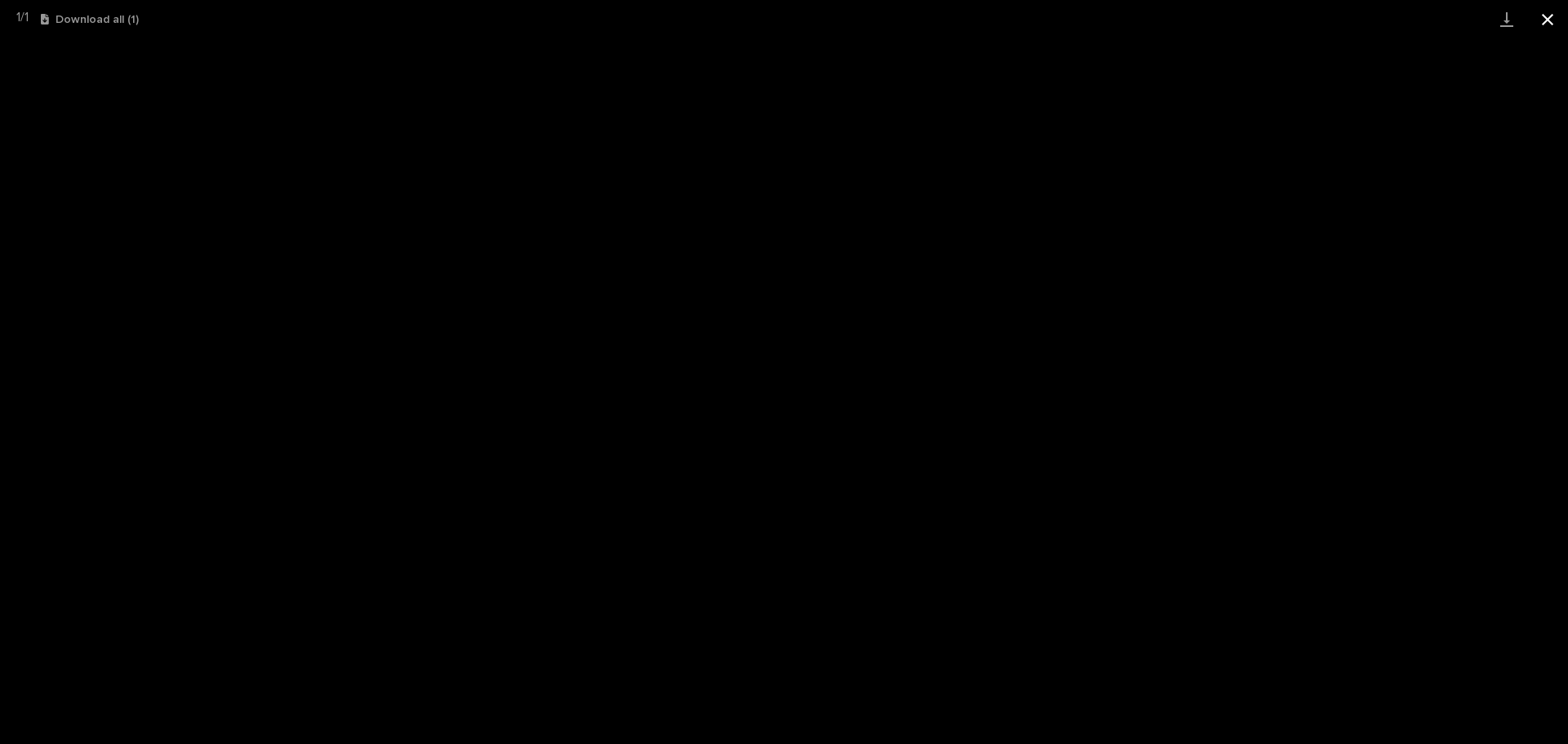
click at [1547, 18] on button "Close gallery" at bounding box center [1547, 19] width 40 height 38
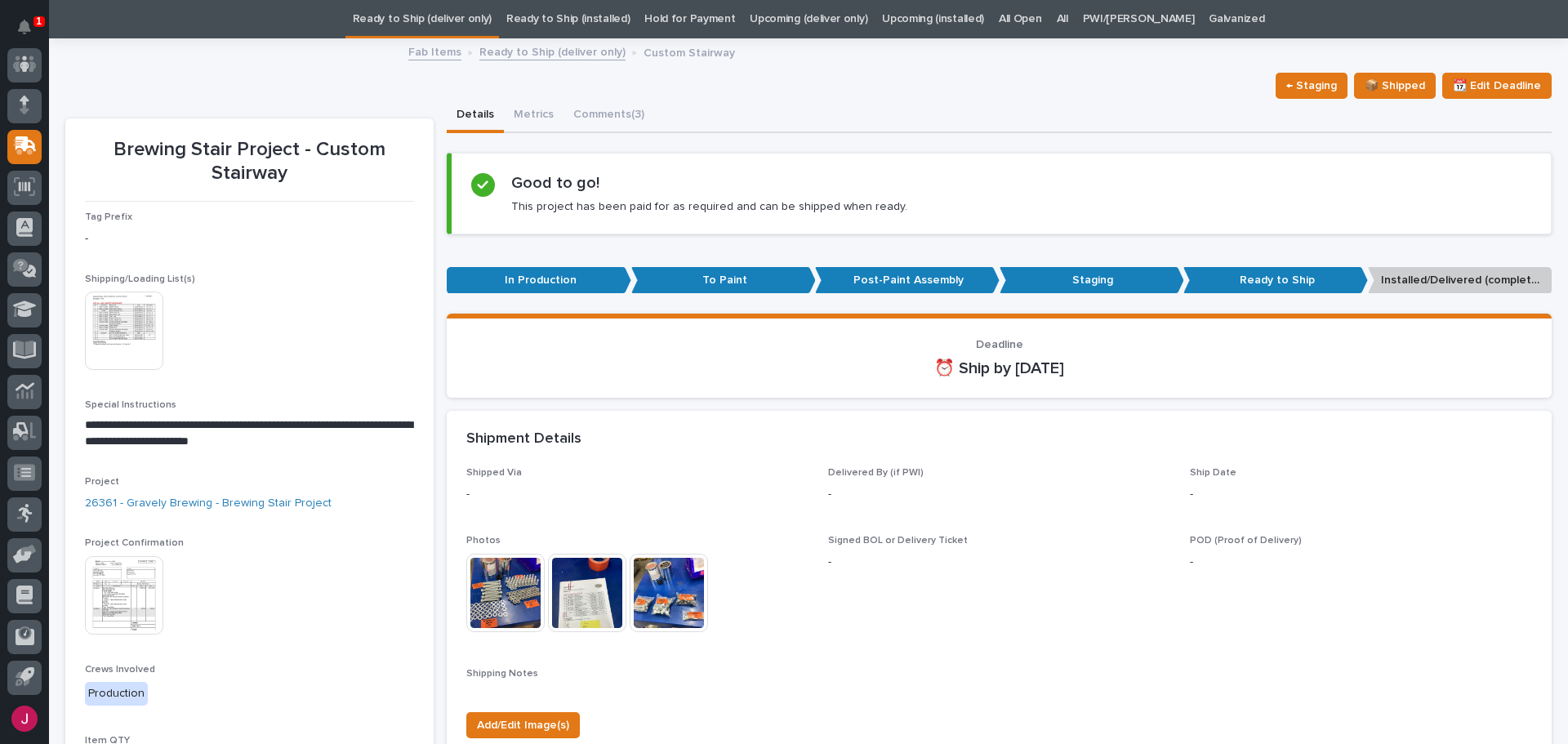
click at [124, 595] on img at bounding box center [124, 595] width 79 height 79
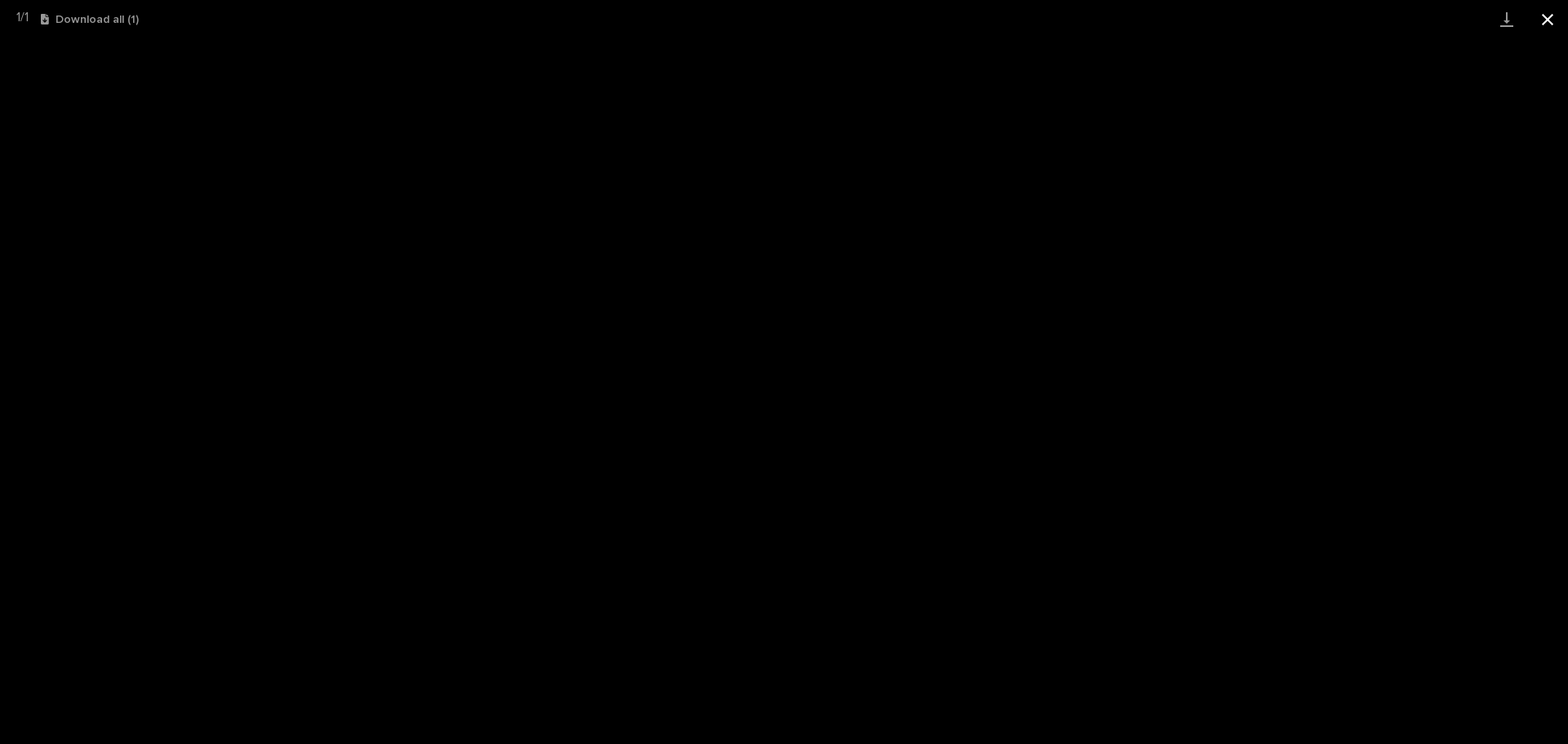
click at [1545, 18] on button "Close gallery" at bounding box center [1547, 19] width 40 height 38
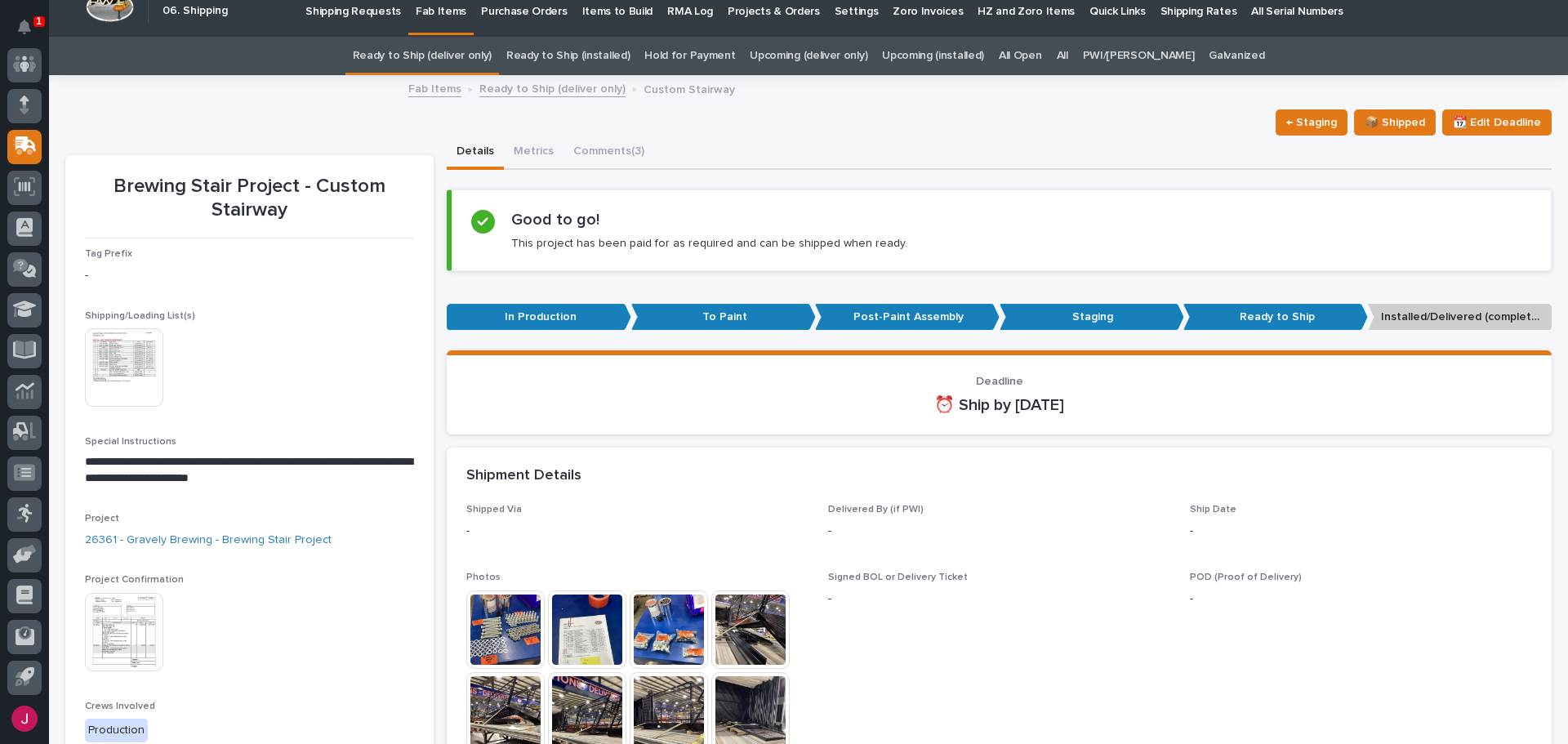
scroll to position [0, 0]
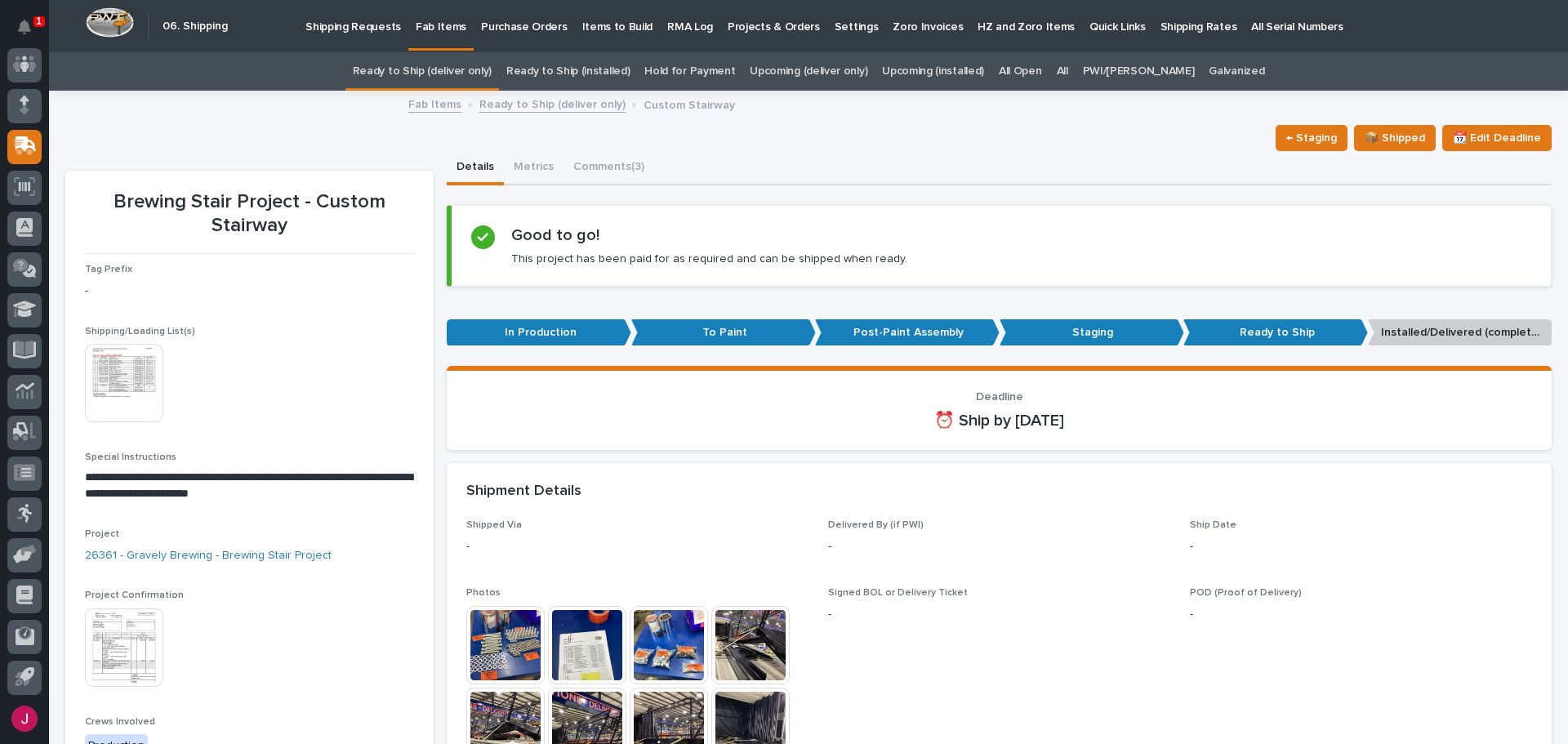
click at [363, 27] on p "Shipping Requests" at bounding box center [353, 17] width 96 height 34
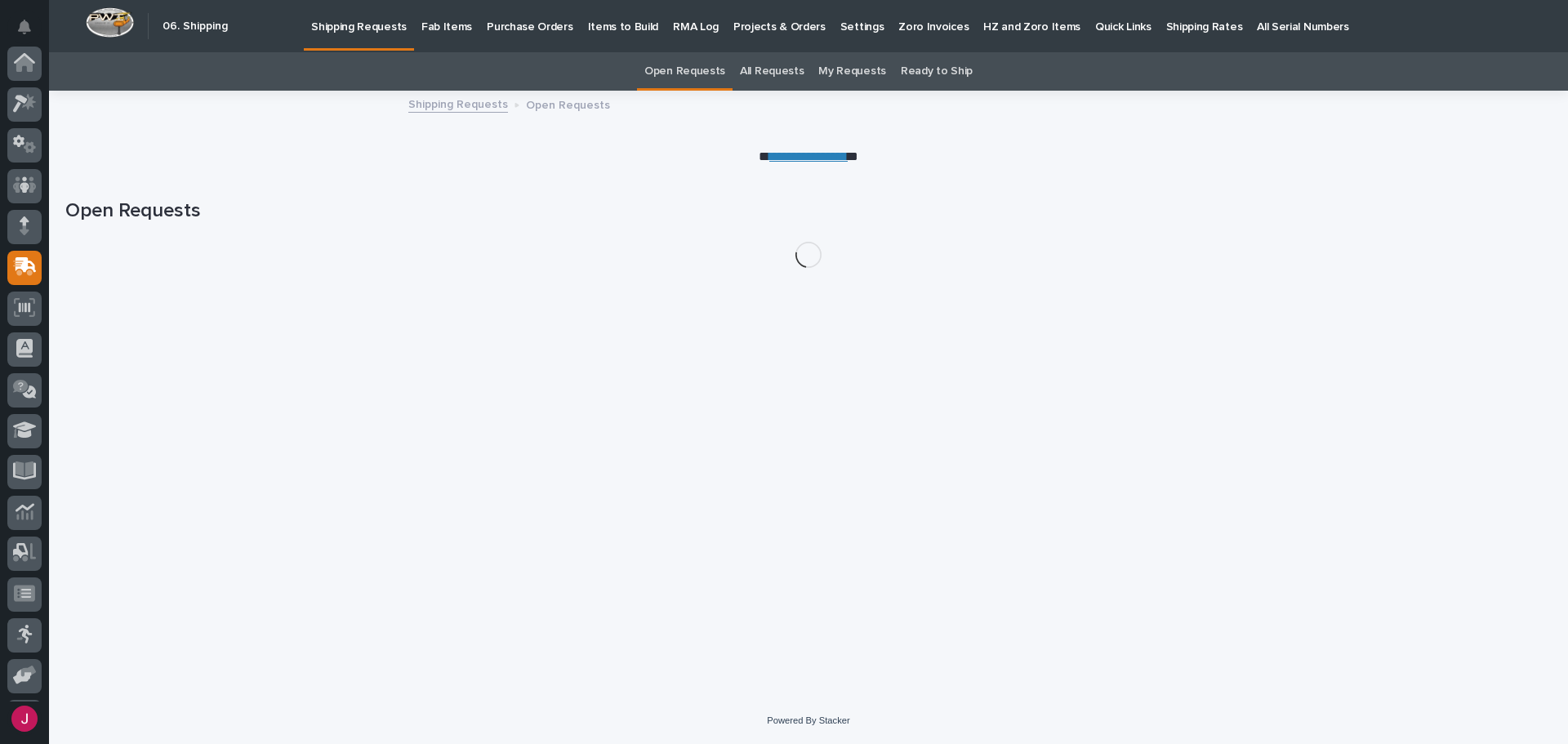
scroll to position [121, 0]
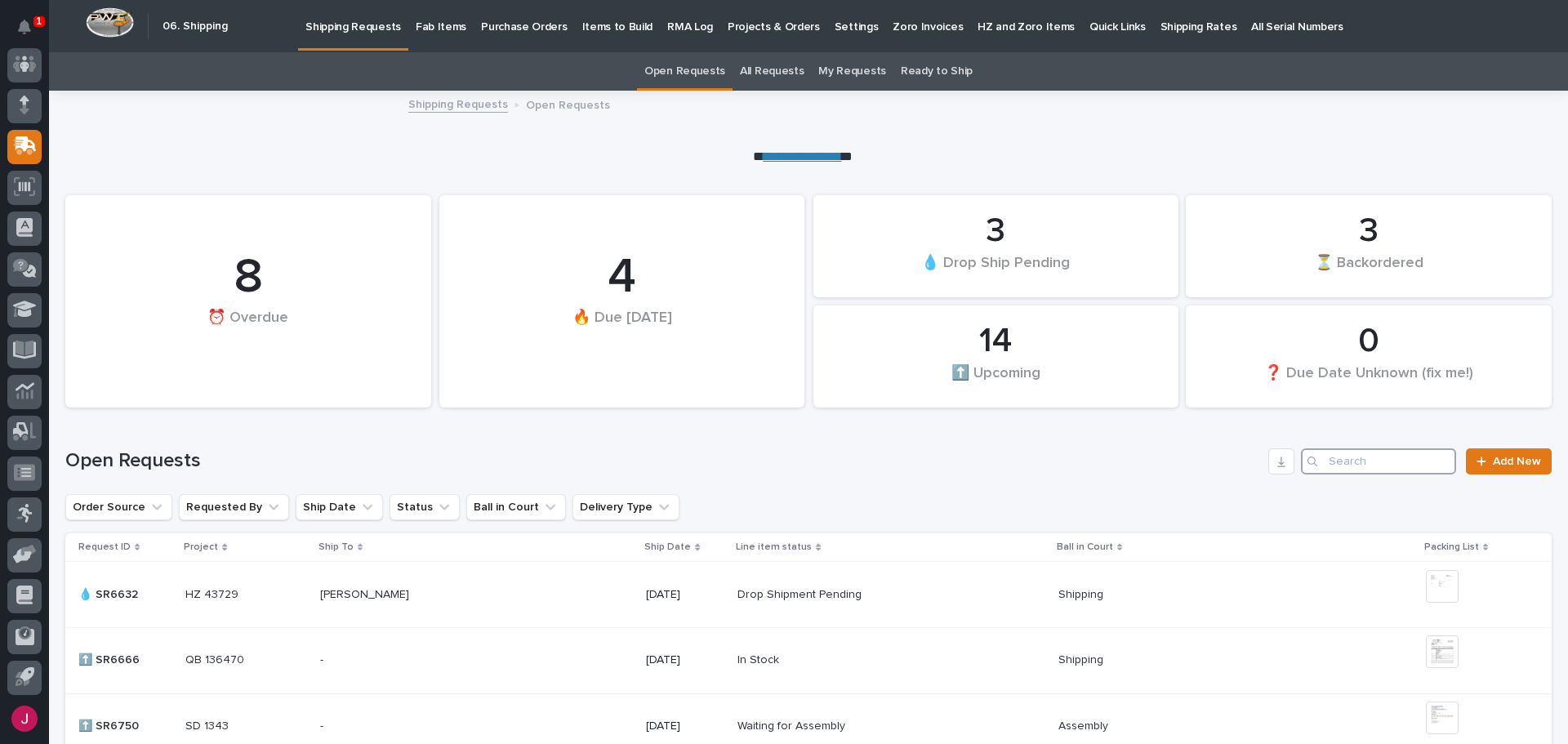
click at [1318, 457] on input "Search" at bounding box center [1378, 461] width 155 height 27
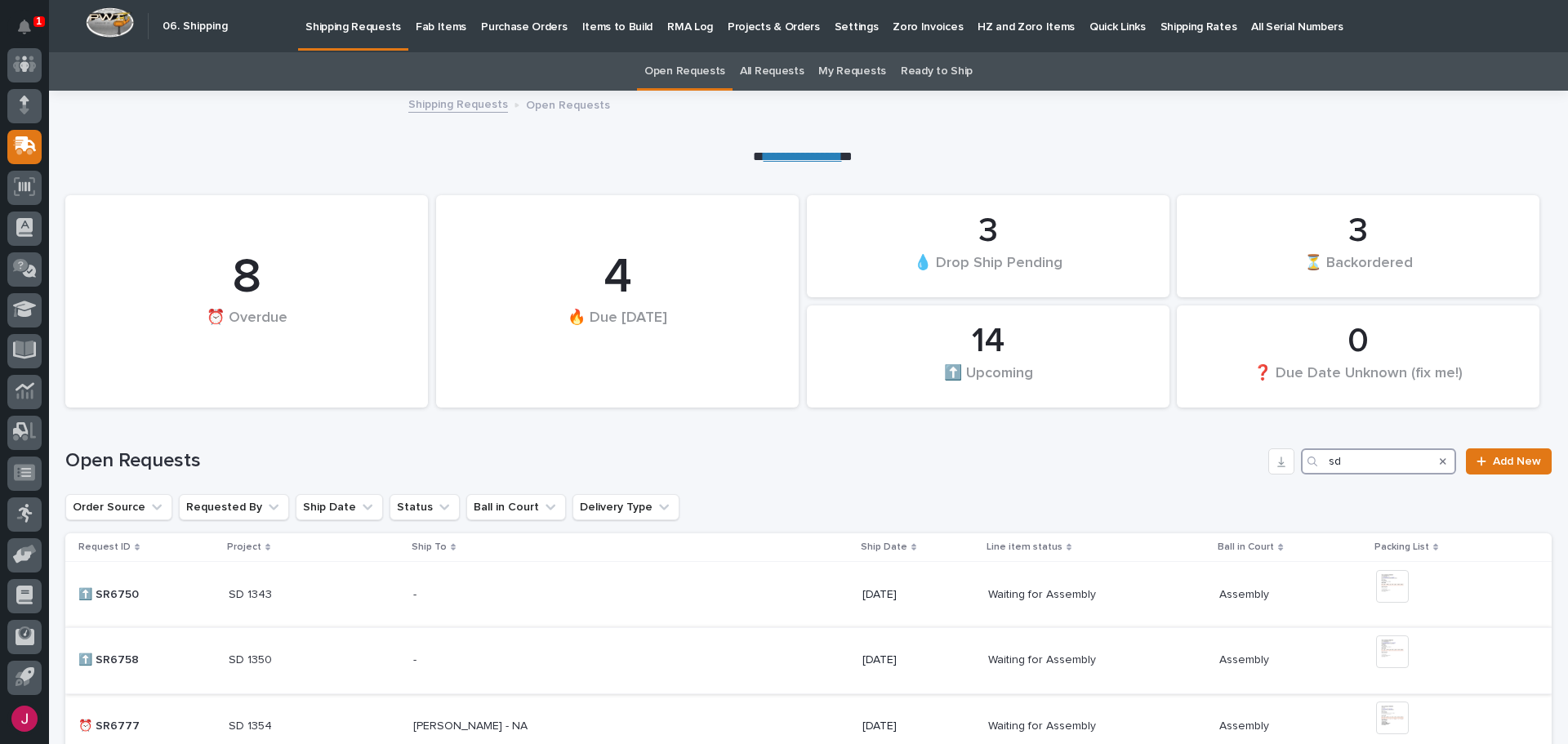
scroll to position [164, 0]
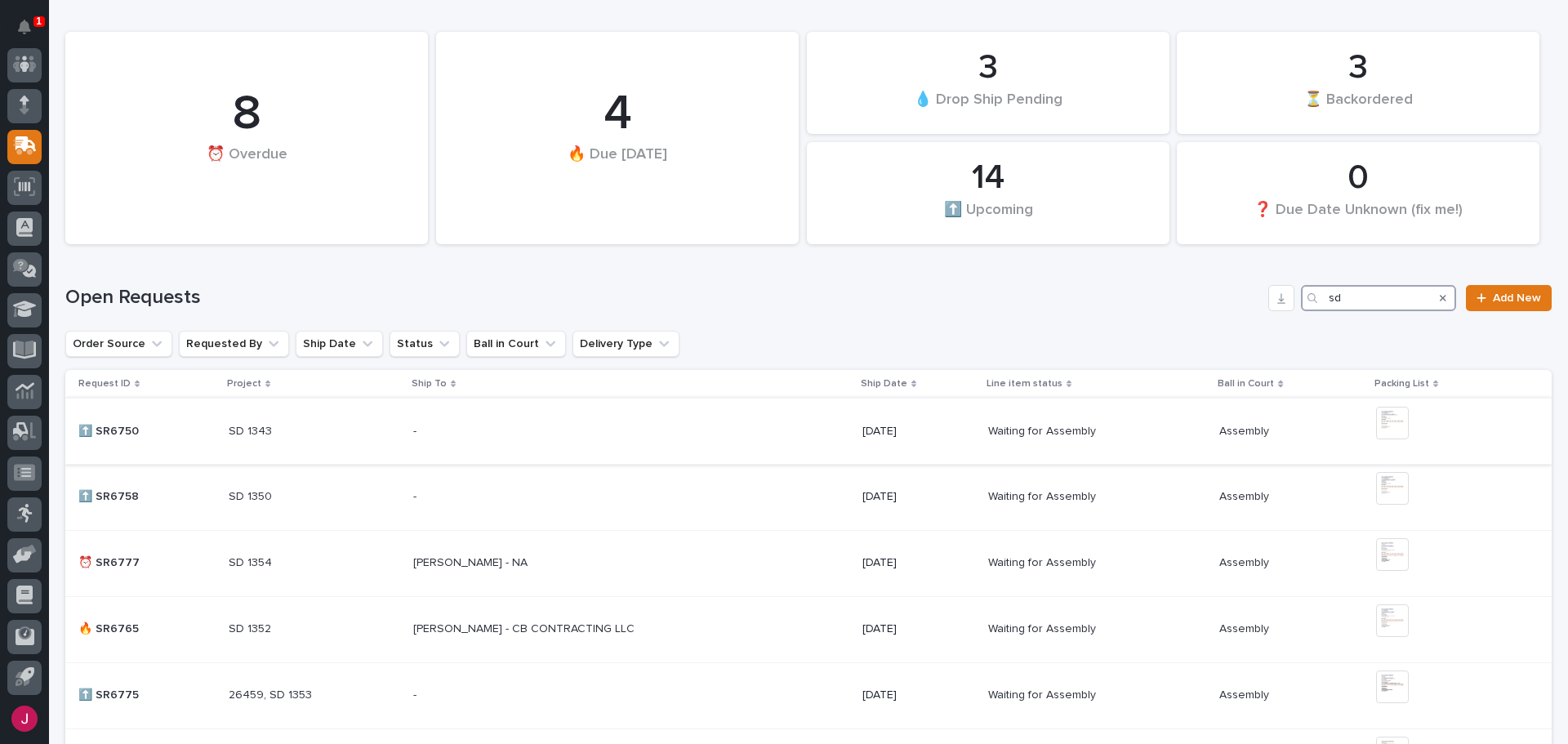
type input "sd"
click at [247, 432] on p "SD 1343" at bounding box center [251, 430] width 46 height 17
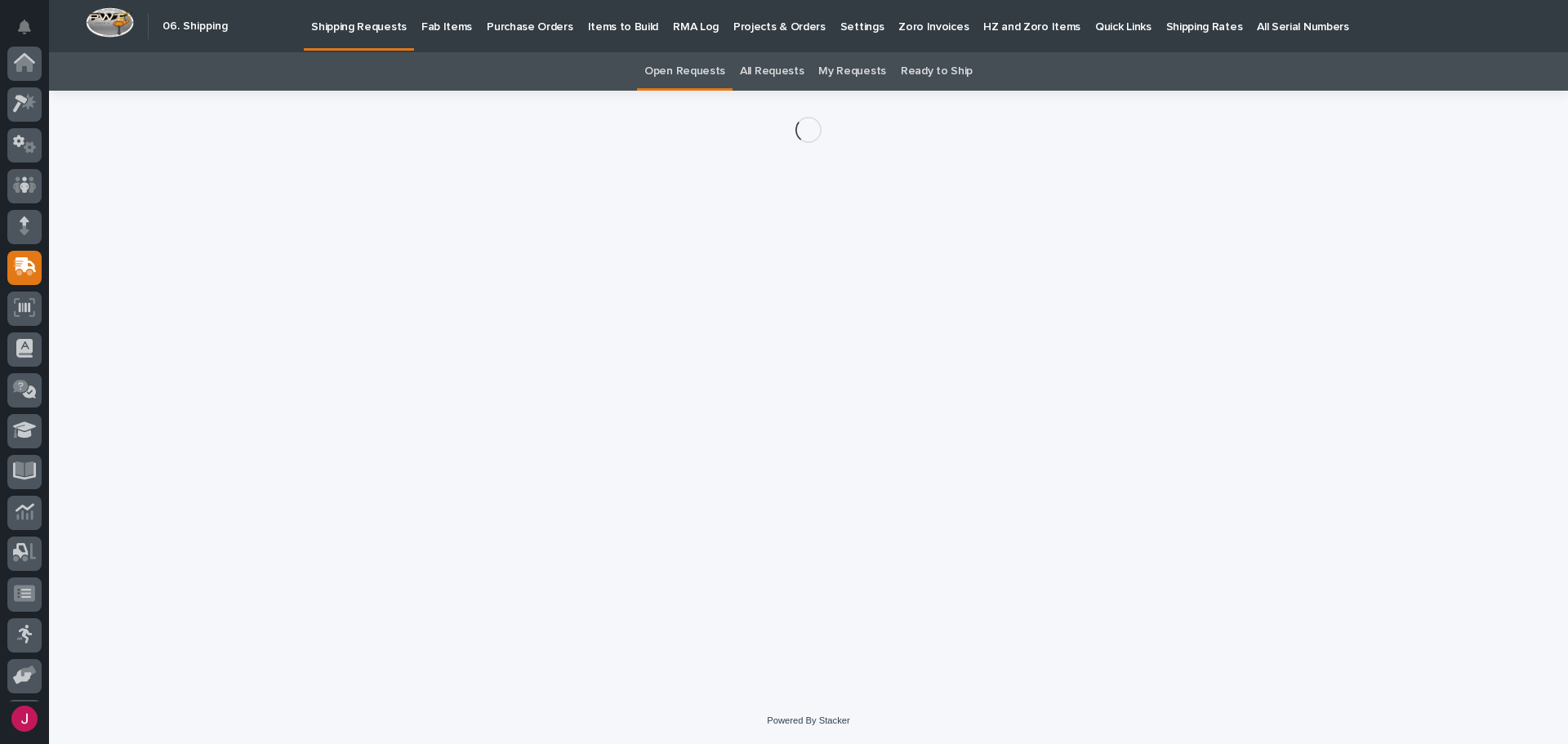
scroll to position [121, 0]
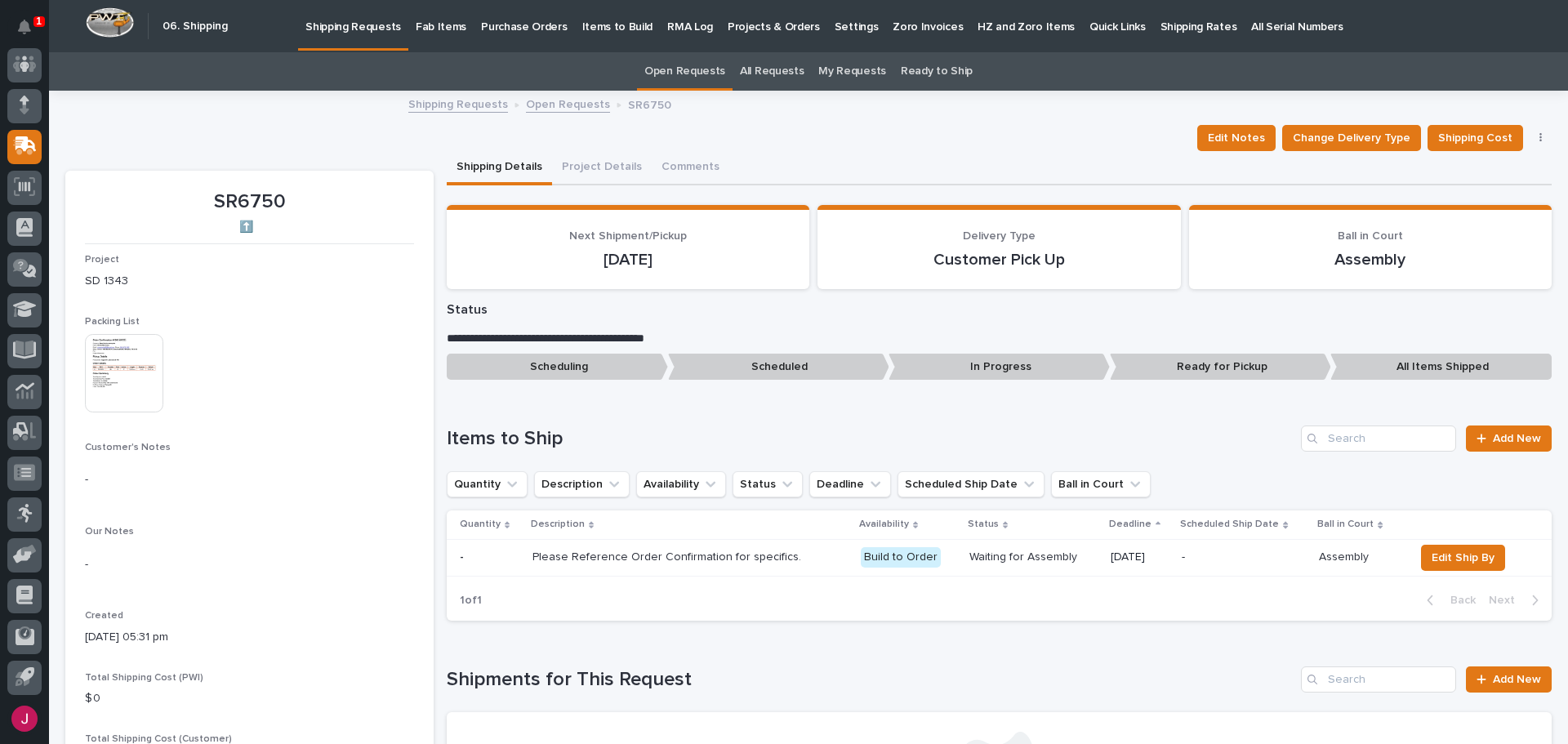
click at [136, 384] on img at bounding box center [124, 373] width 79 height 79
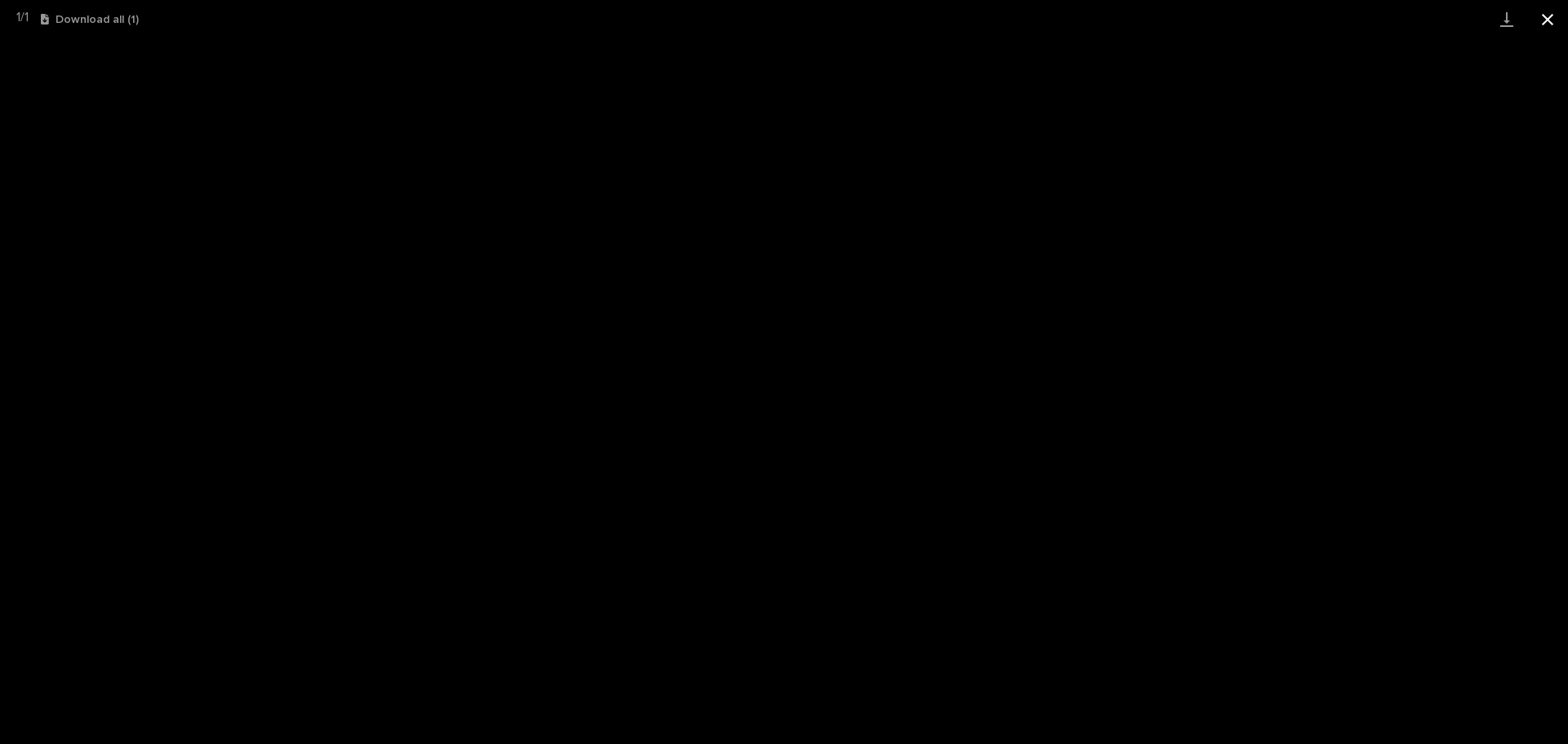
click at [1551, 17] on button "Close gallery" at bounding box center [1547, 19] width 40 height 38
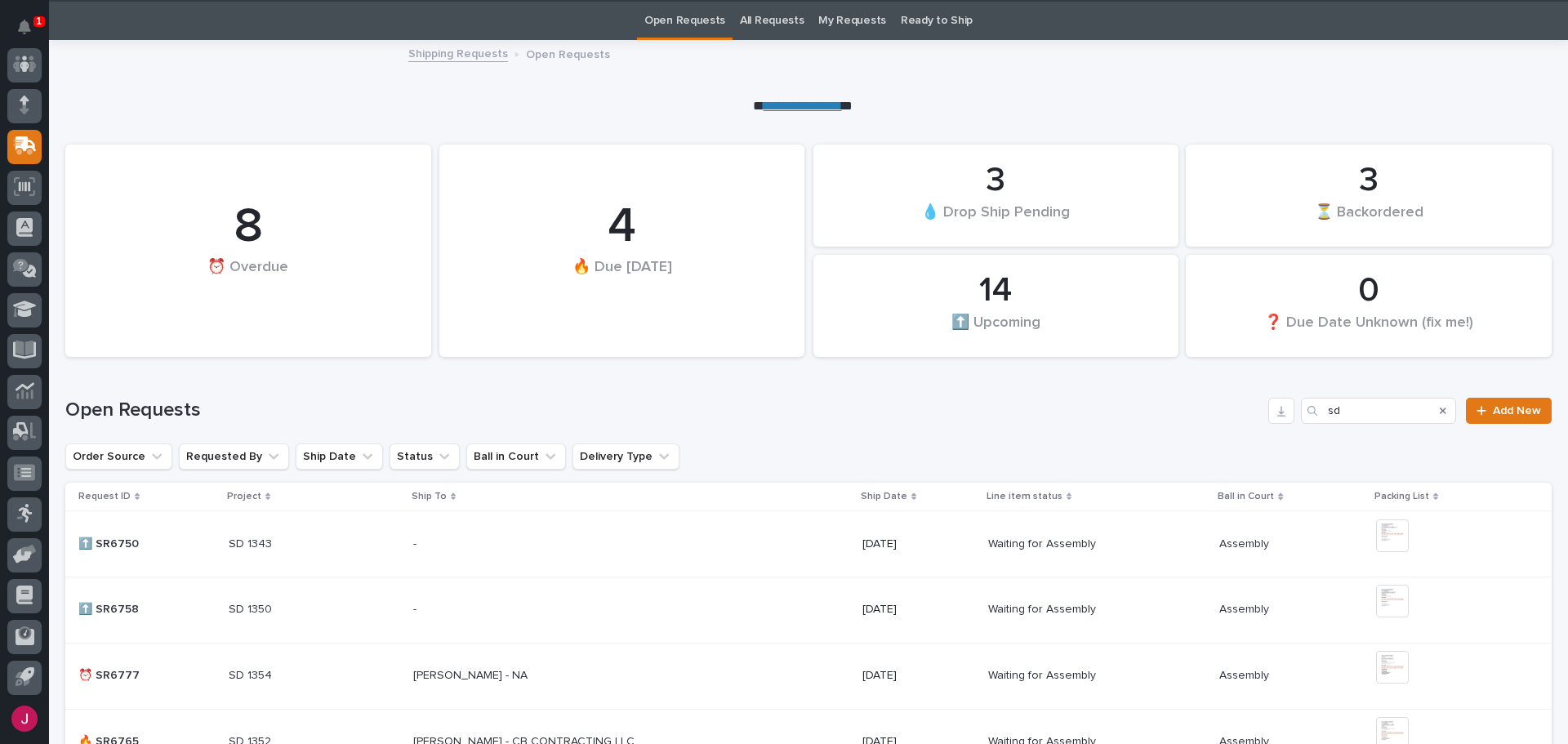
scroll to position [52, 0]
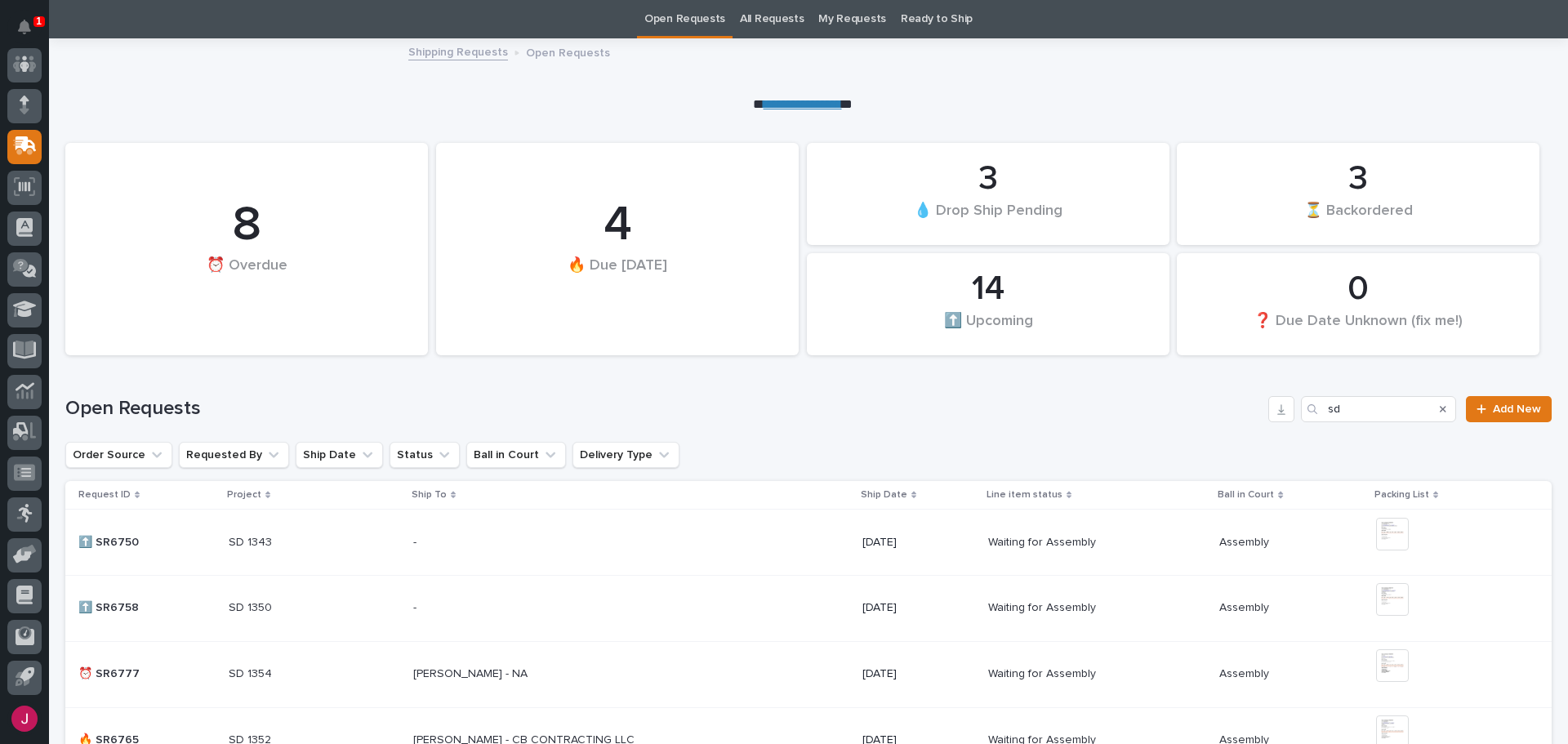
click at [255, 600] on p "SD 1350" at bounding box center [251, 606] width 46 height 17
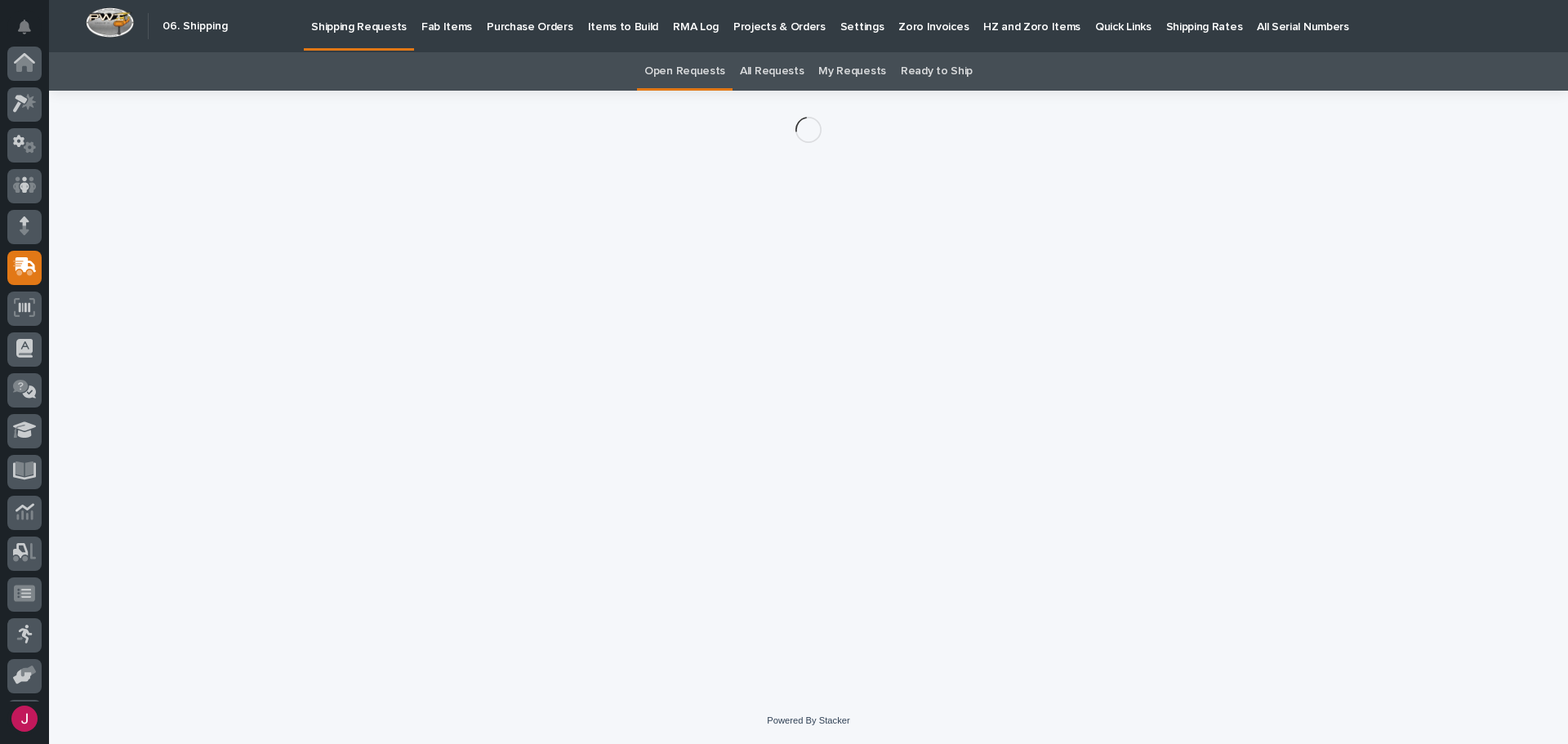
scroll to position [121, 0]
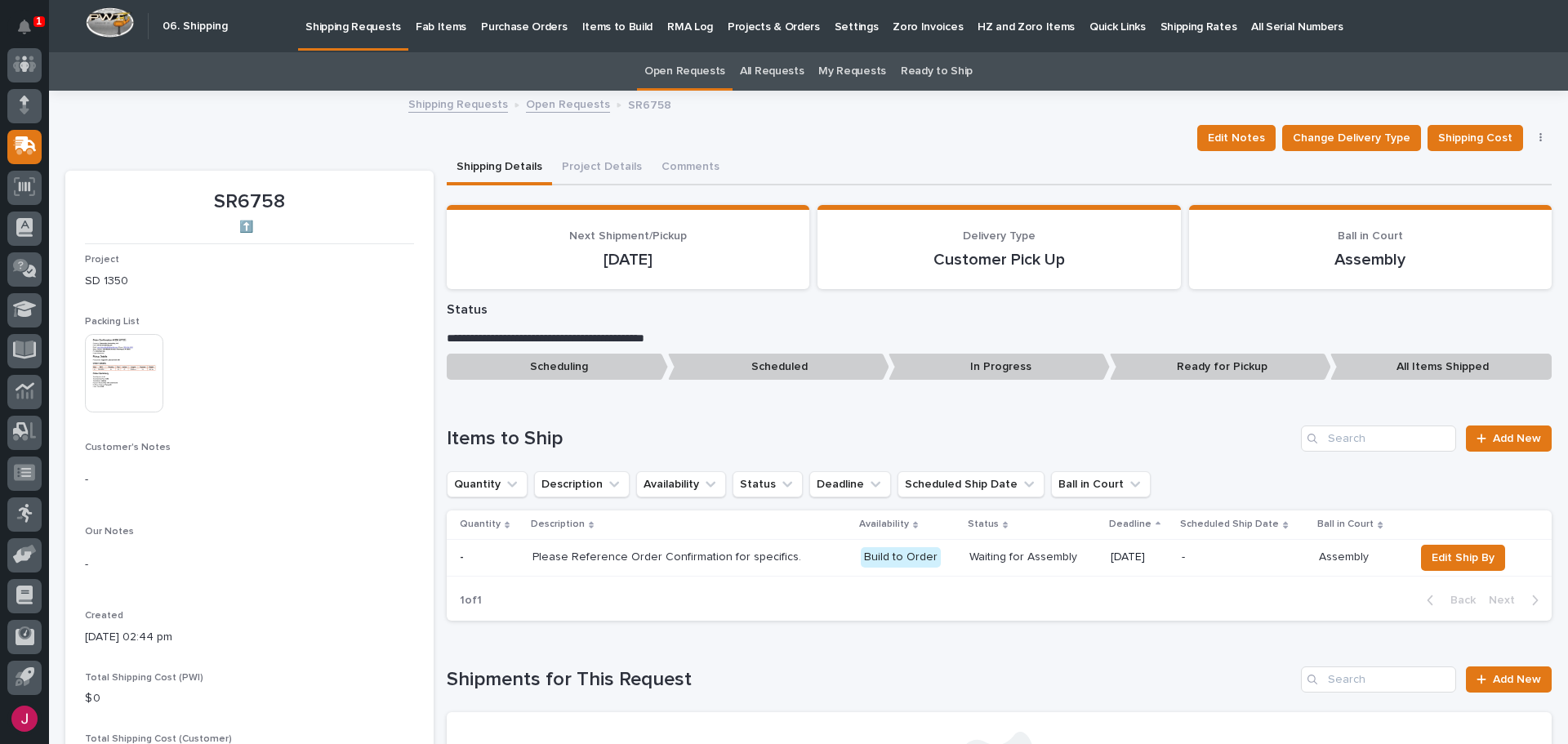
click at [104, 372] on img at bounding box center [124, 373] width 79 height 79
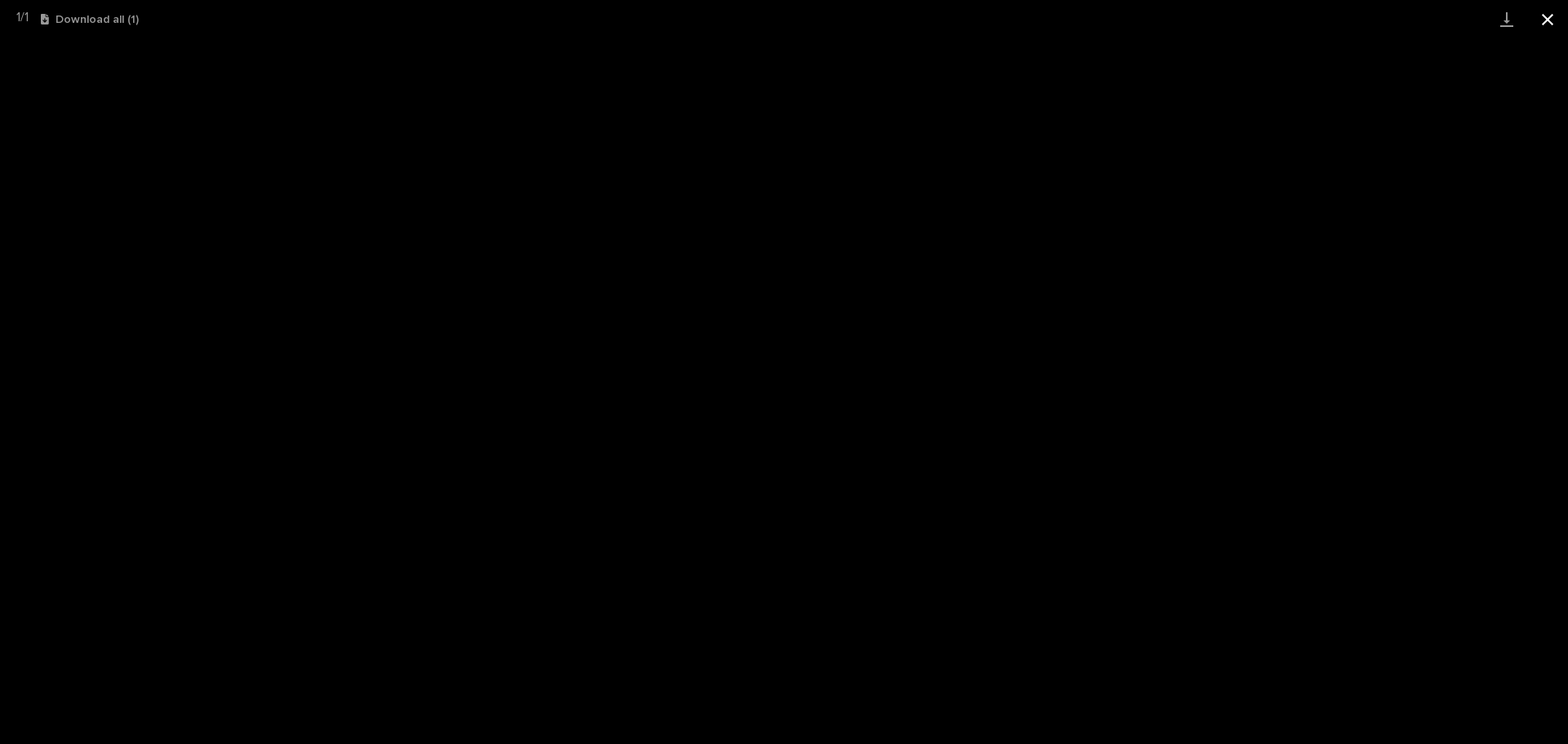
click at [1547, 22] on button "Close gallery" at bounding box center [1547, 19] width 40 height 38
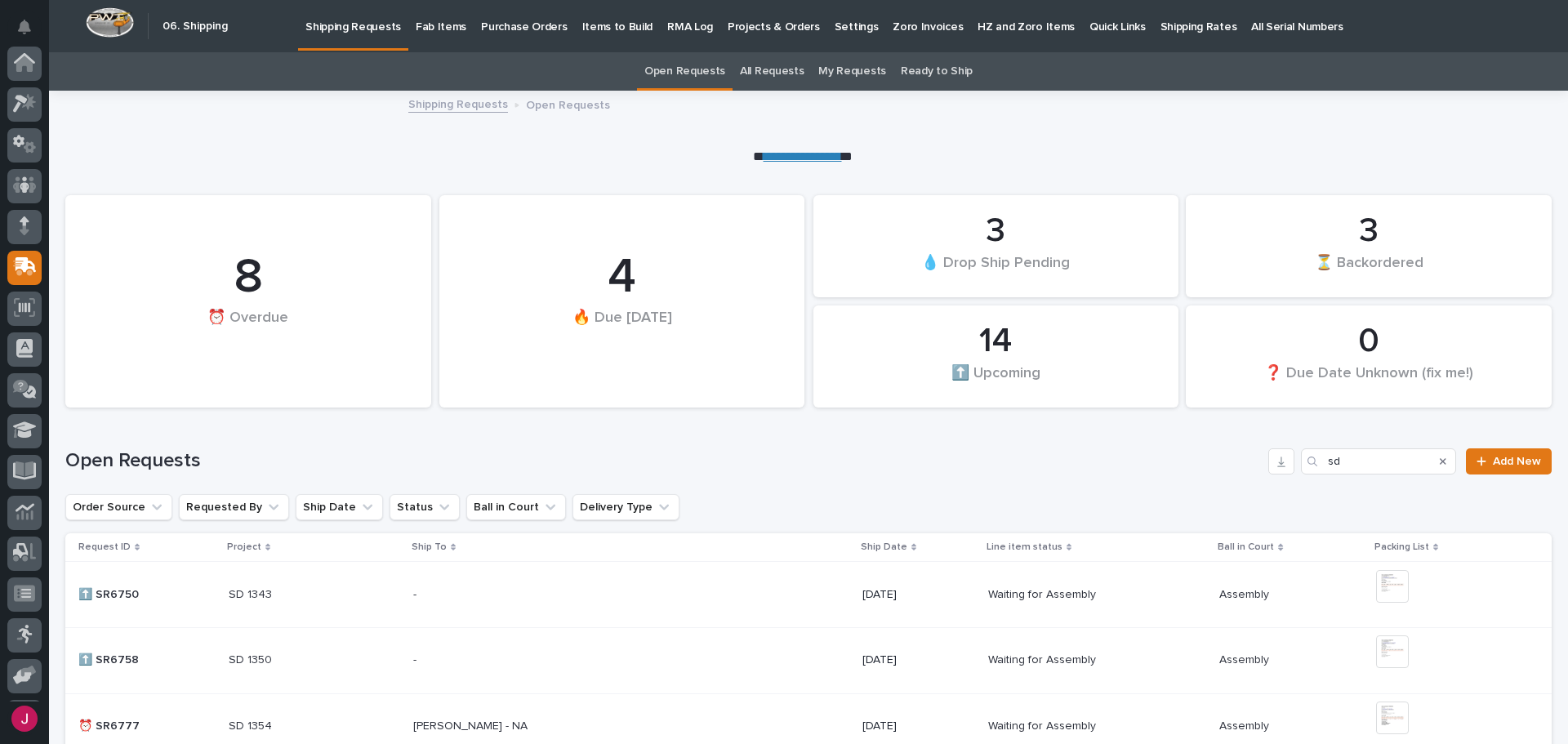
scroll to position [121, 0]
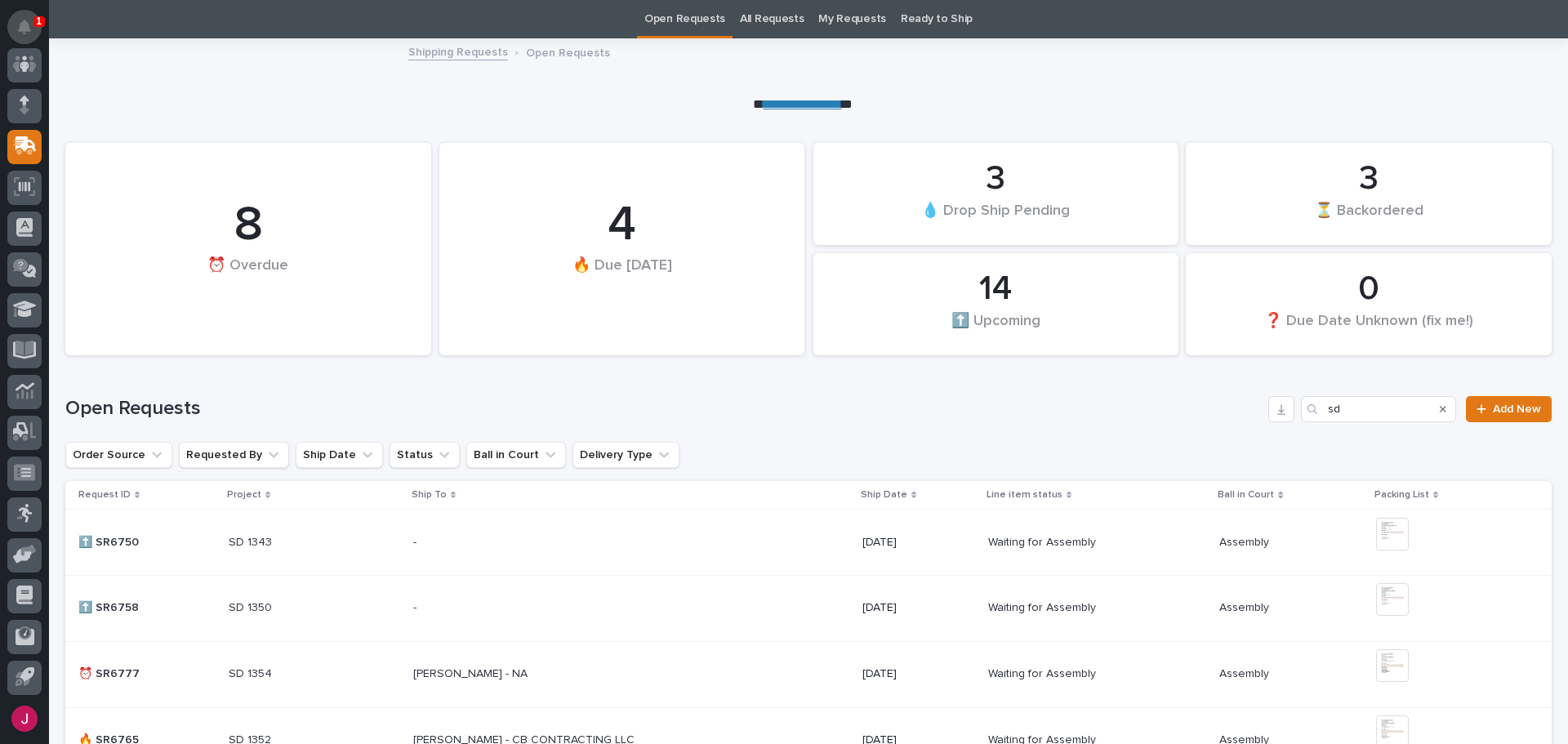
click at [25, 24] on icon "Notifications" at bounding box center [24, 27] width 13 height 15
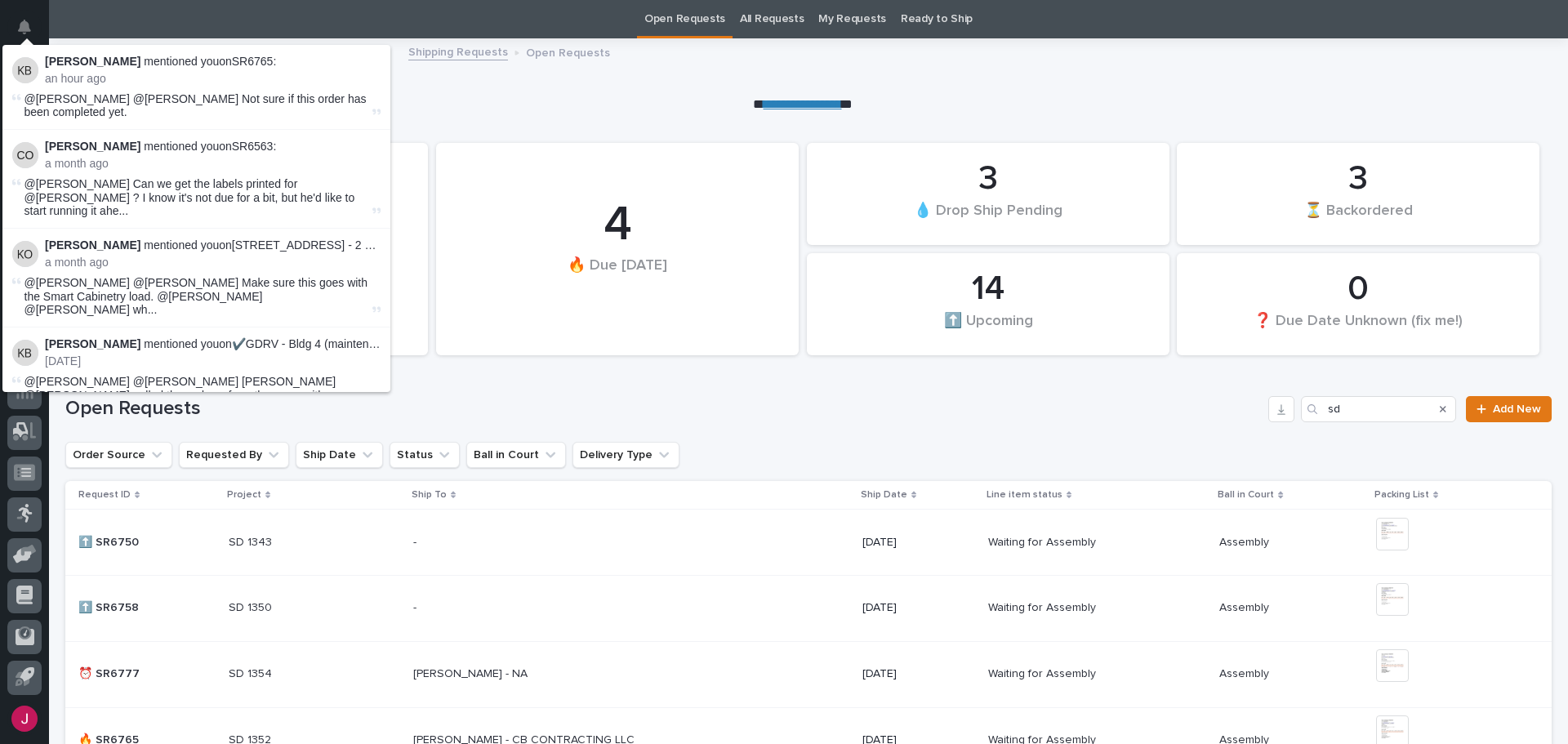
click at [112, 101] on span "@[PERSON_NAME] @[PERSON_NAME] Not sure if this order has been completed yet." at bounding box center [195, 105] width 342 height 27
click at [24, 73] on img at bounding box center [25, 70] width 27 height 27
click at [494, 115] on div "14 ⬆️ Upcoming 4 🔥 Due [DATE] 3 💧 Drop Ship Pending 8 ⏰ Overdue 0 ❓ Due Date Un…" at bounding box center [808, 238] width 1486 height 249
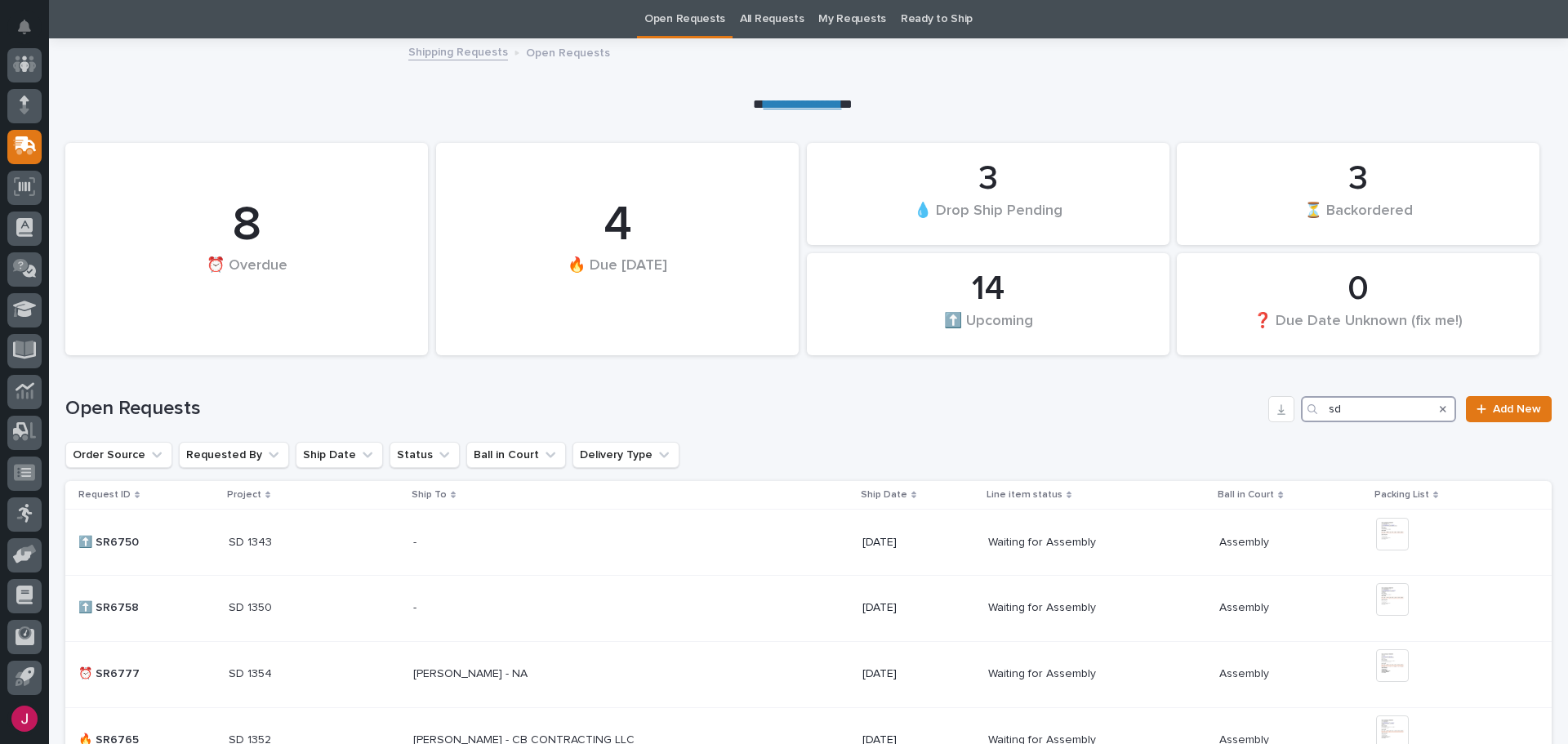
click at [1352, 406] on input "sd" at bounding box center [1378, 409] width 155 height 27
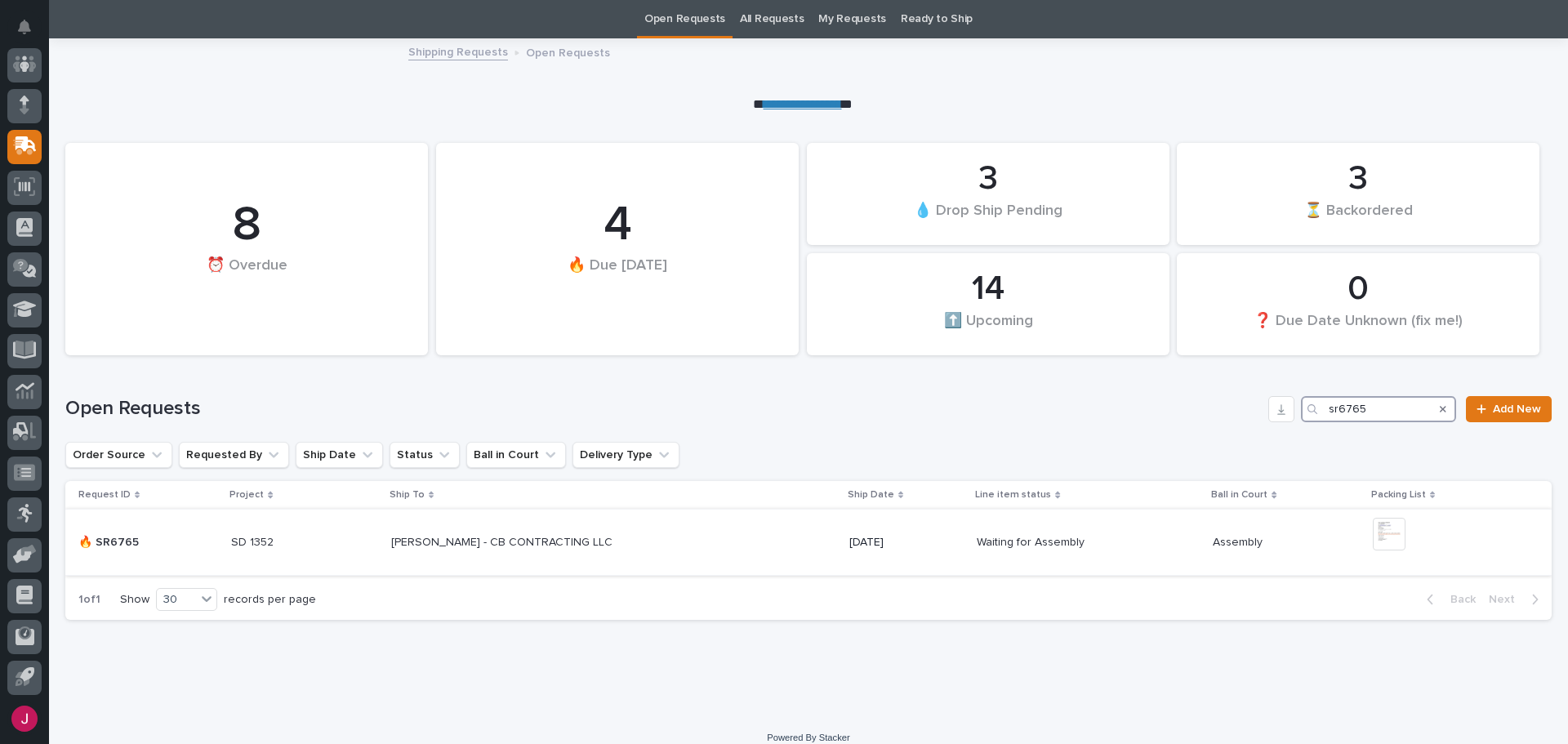
type input "sr6765"
click at [495, 540] on p "[PERSON_NAME] - CB CONTRACTING LLC" at bounding box center [504, 540] width 225 height 17
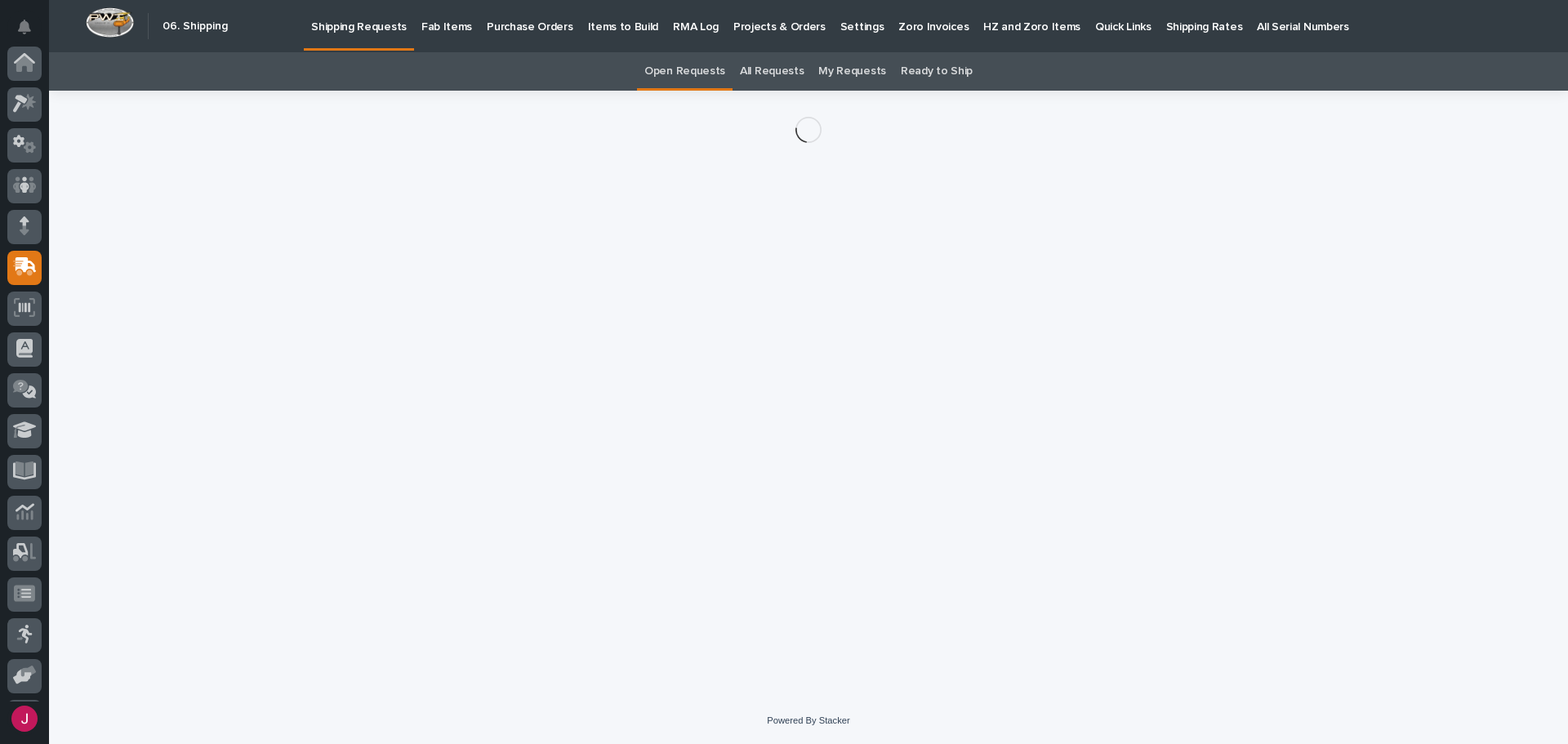
scroll to position [121, 0]
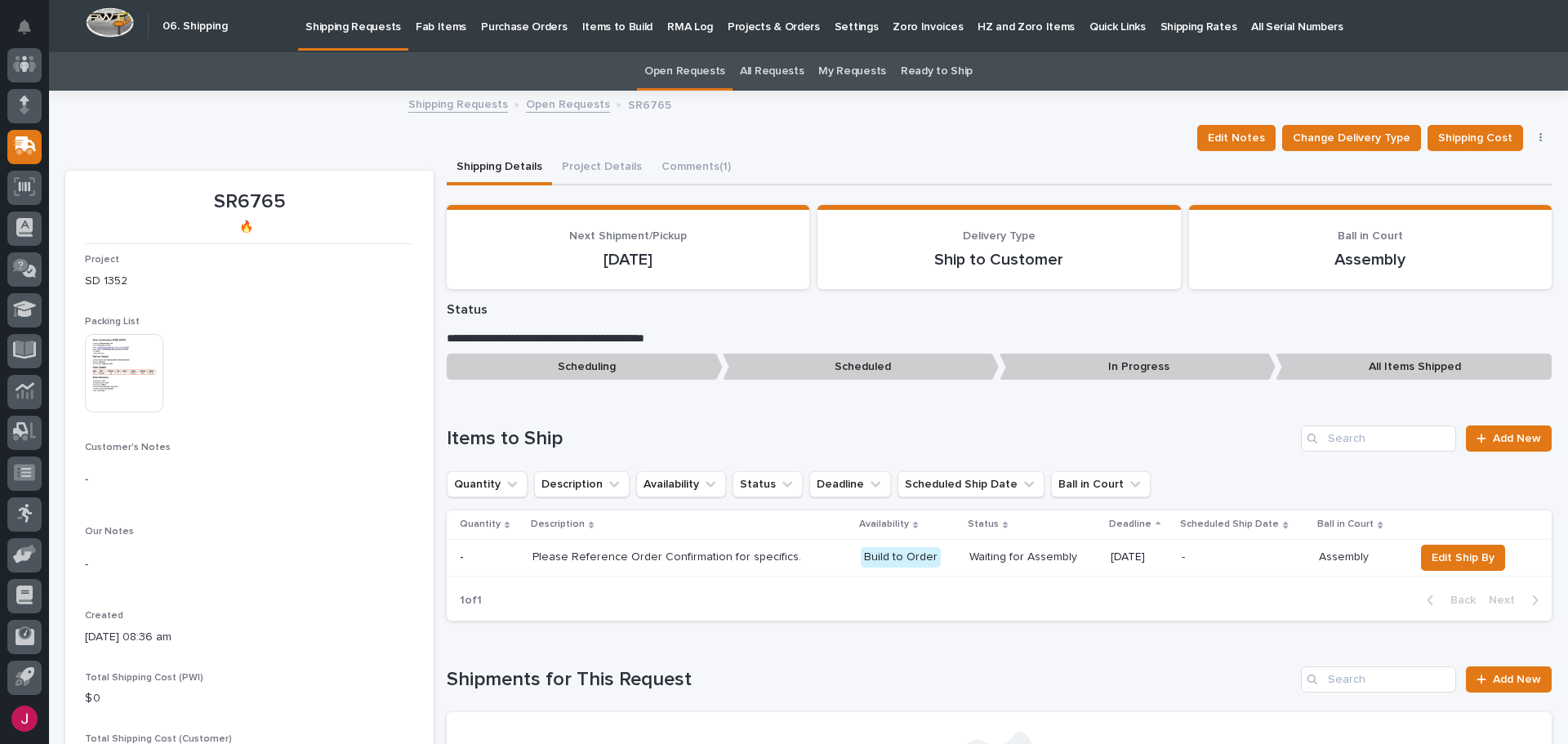
click at [132, 402] on img at bounding box center [124, 373] width 79 height 79
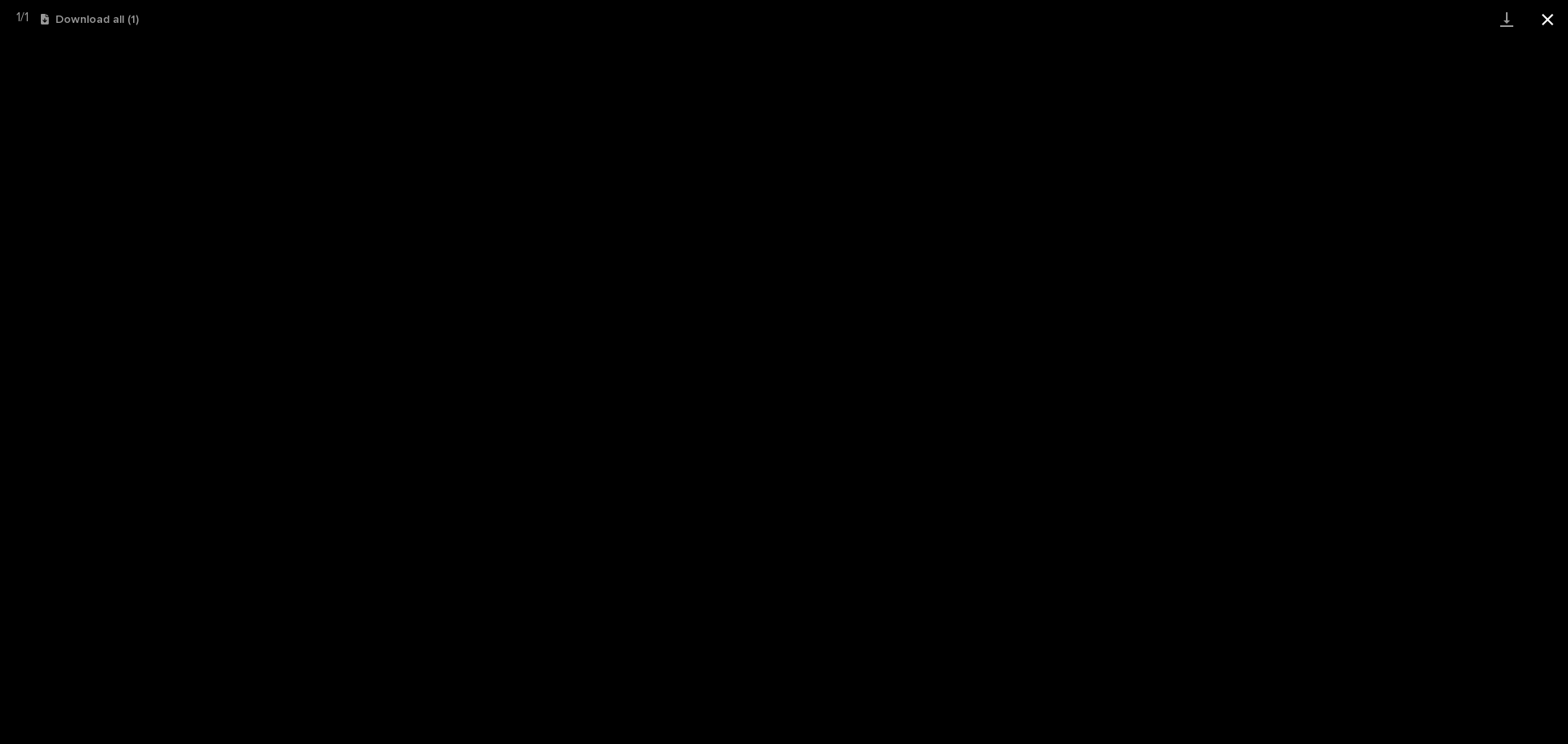
click at [1550, 20] on button "Close gallery" at bounding box center [1547, 19] width 40 height 38
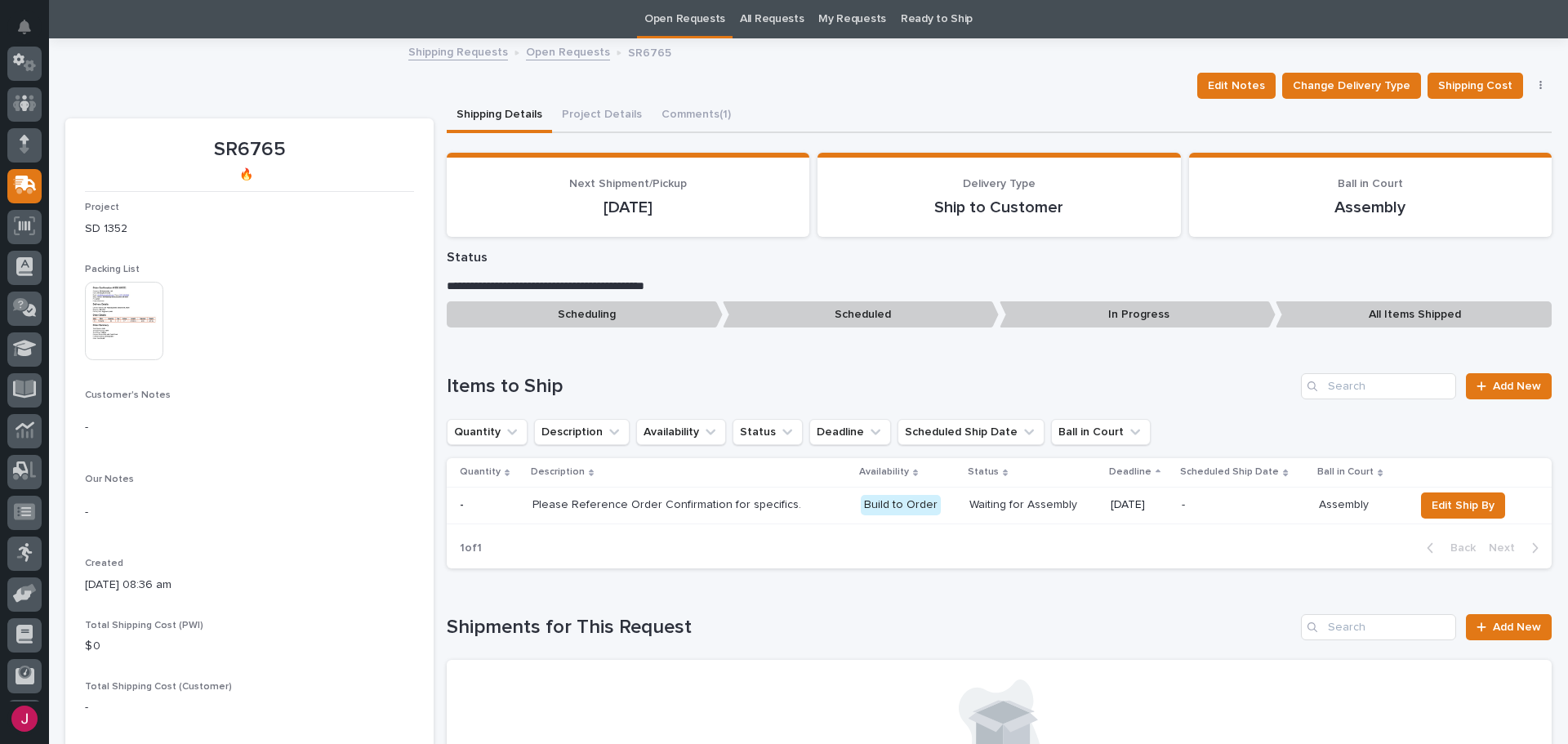
scroll to position [82, 0]
